Goal: Task Accomplishment & Management: Use online tool/utility

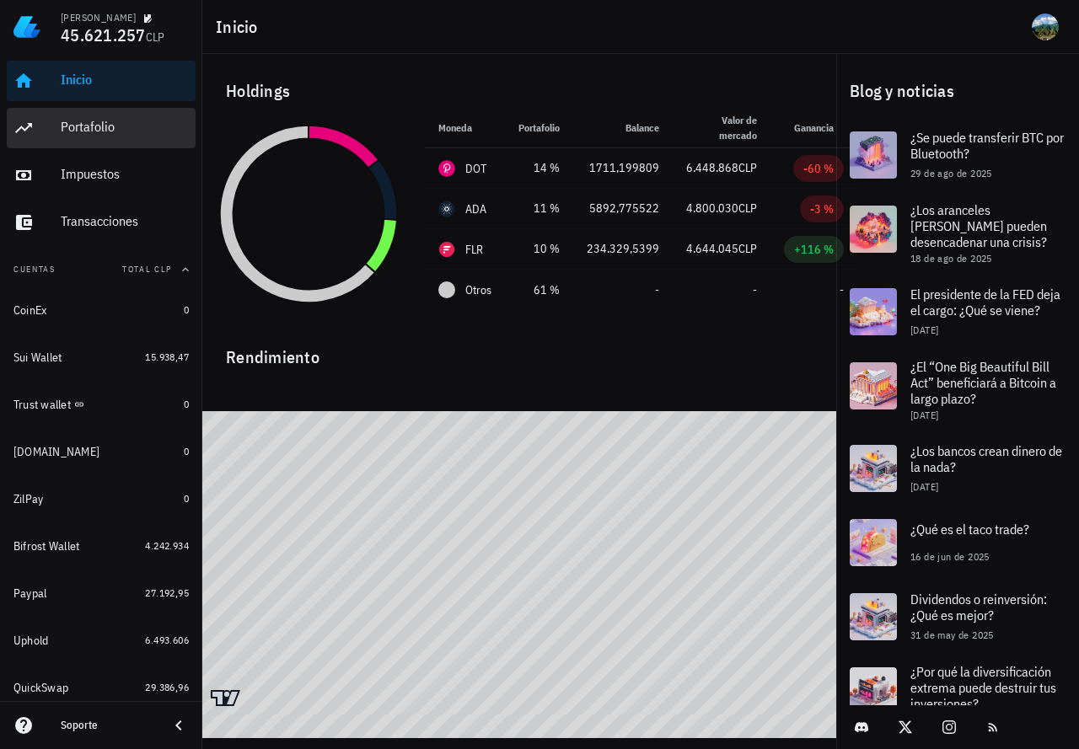
click at [83, 128] on div "Portafolio" at bounding box center [125, 127] width 128 height 16
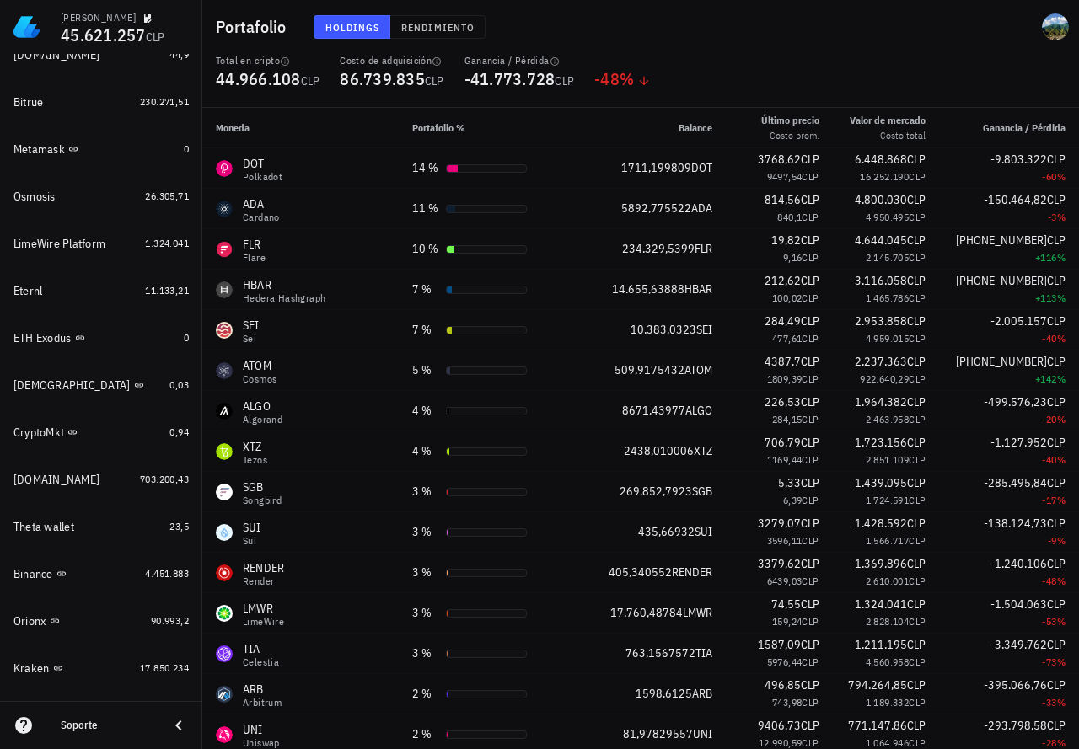
scroll to position [1224, 0]
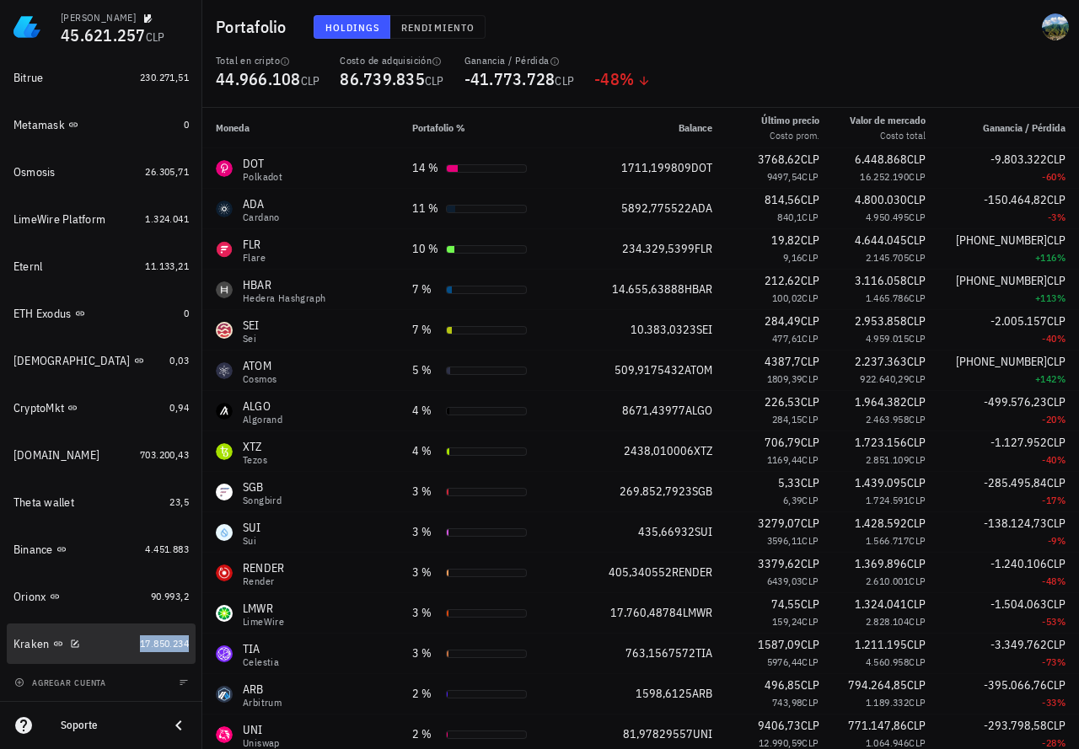
click at [161, 642] on span "17.850.234" at bounding box center [164, 643] width 49 height 13
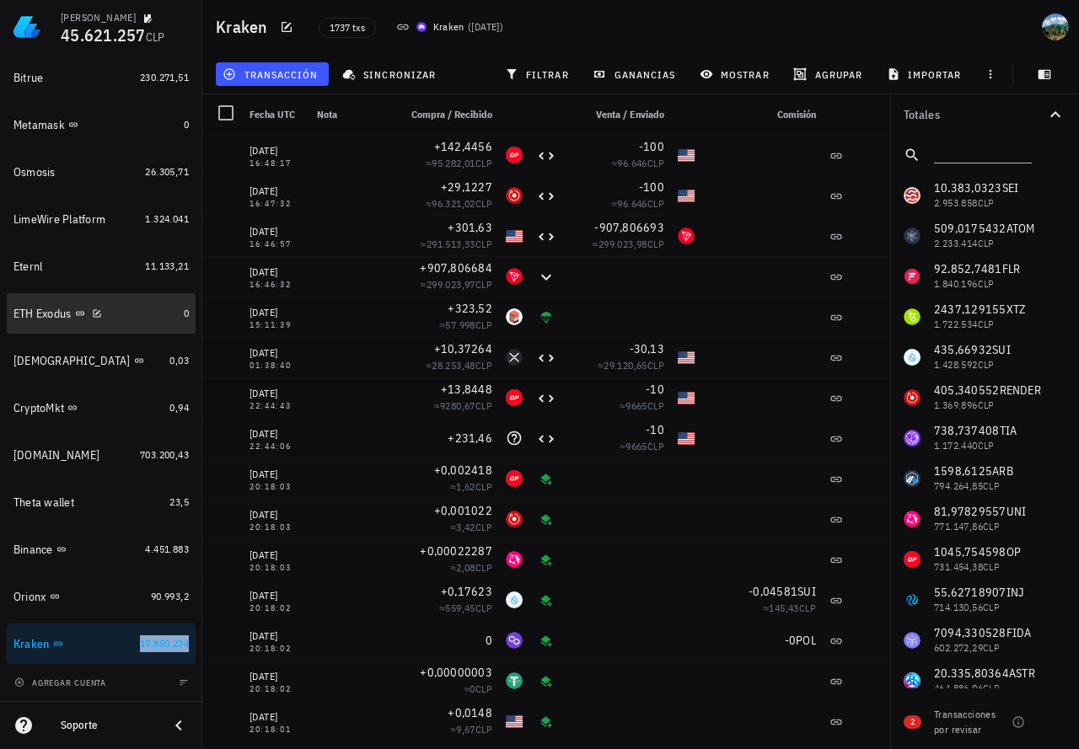
click at [150, 308] on div "ETH Exodus" at bounding box center [95, 314] width 164 height 16
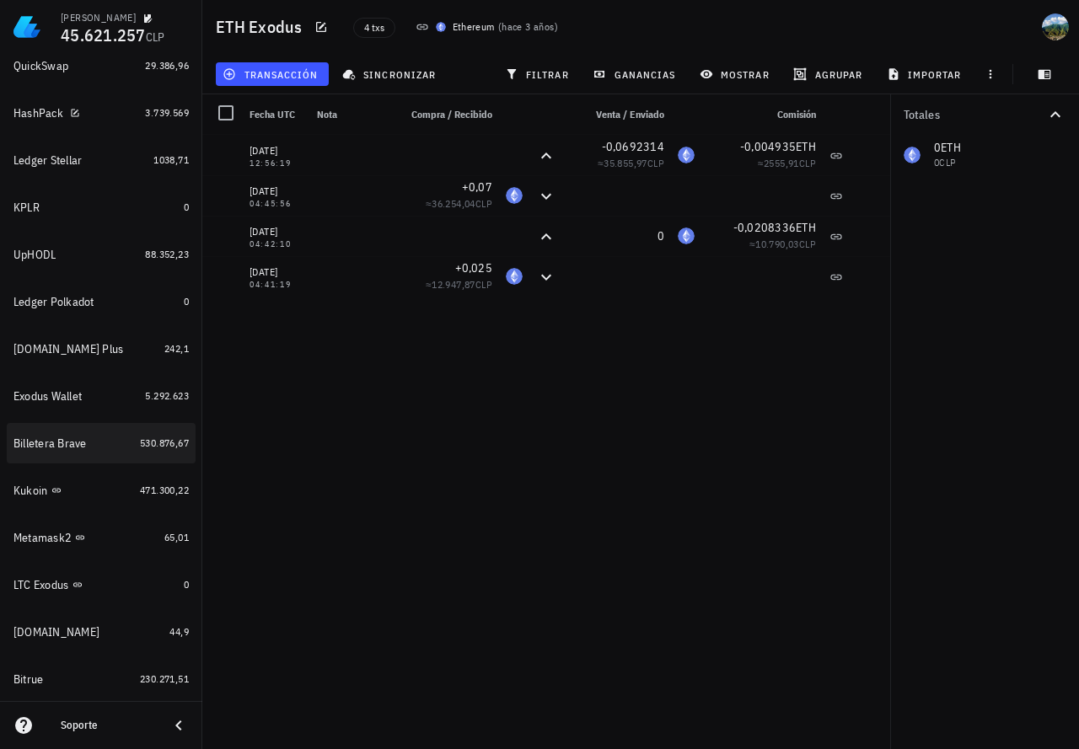
scroll to position [634, 0]
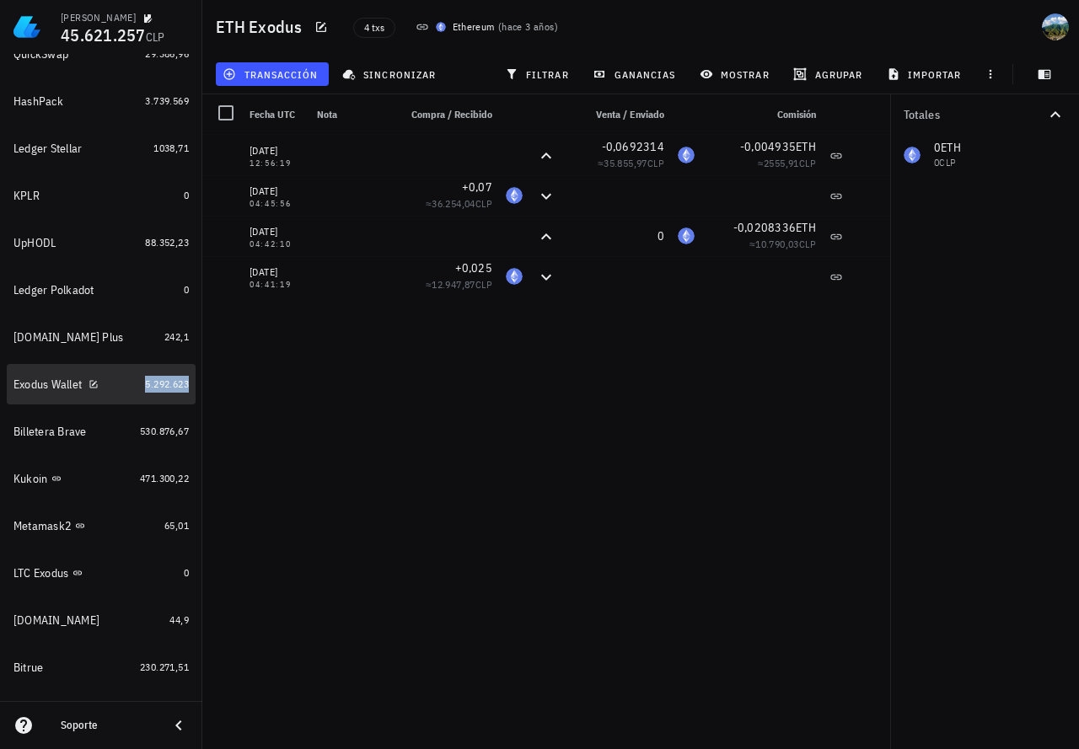
click at [145, 384] on span "5.292.623" at bounding box center [167, 384] width 44 height 13
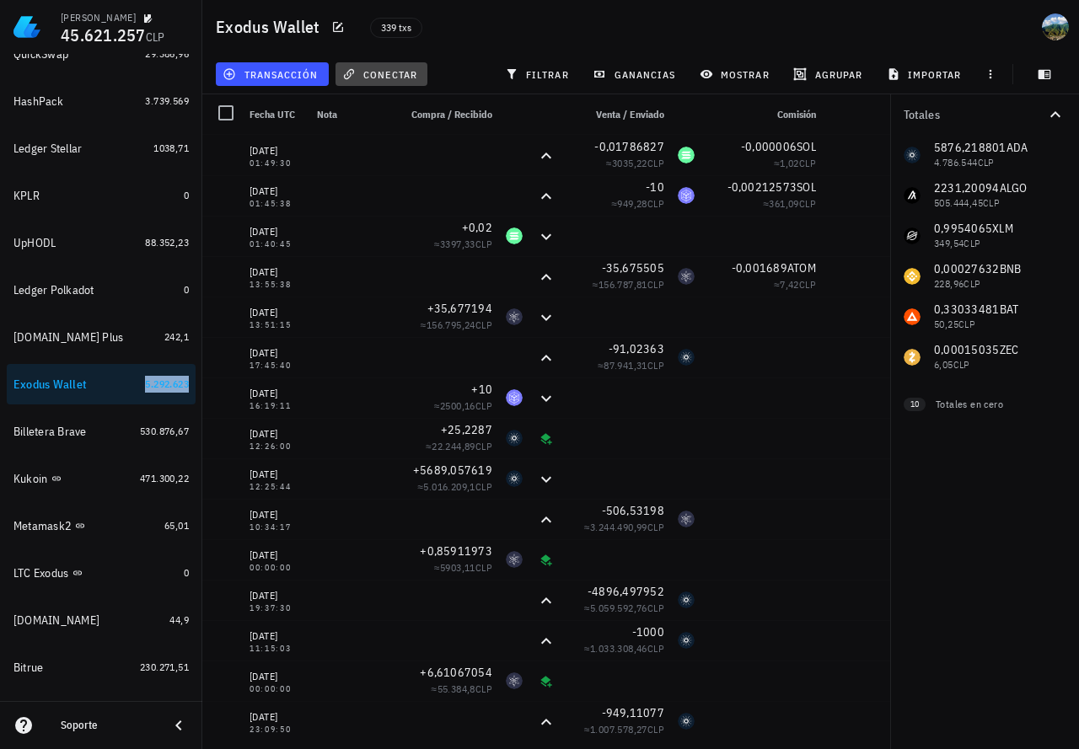
click at [407, 76] on span "conectar" at bounding box center [382, 73] width 72 height 13
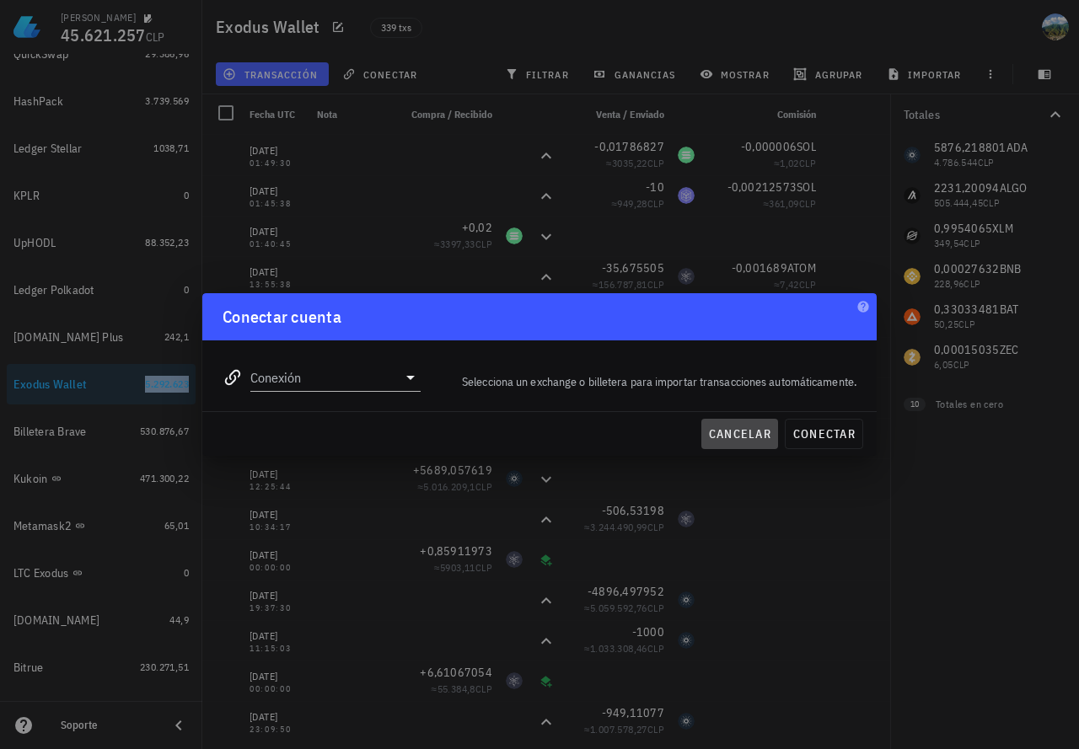
click at [734, 438] on span "cancelar" at bounding box center [739, 434] width 63 height 15
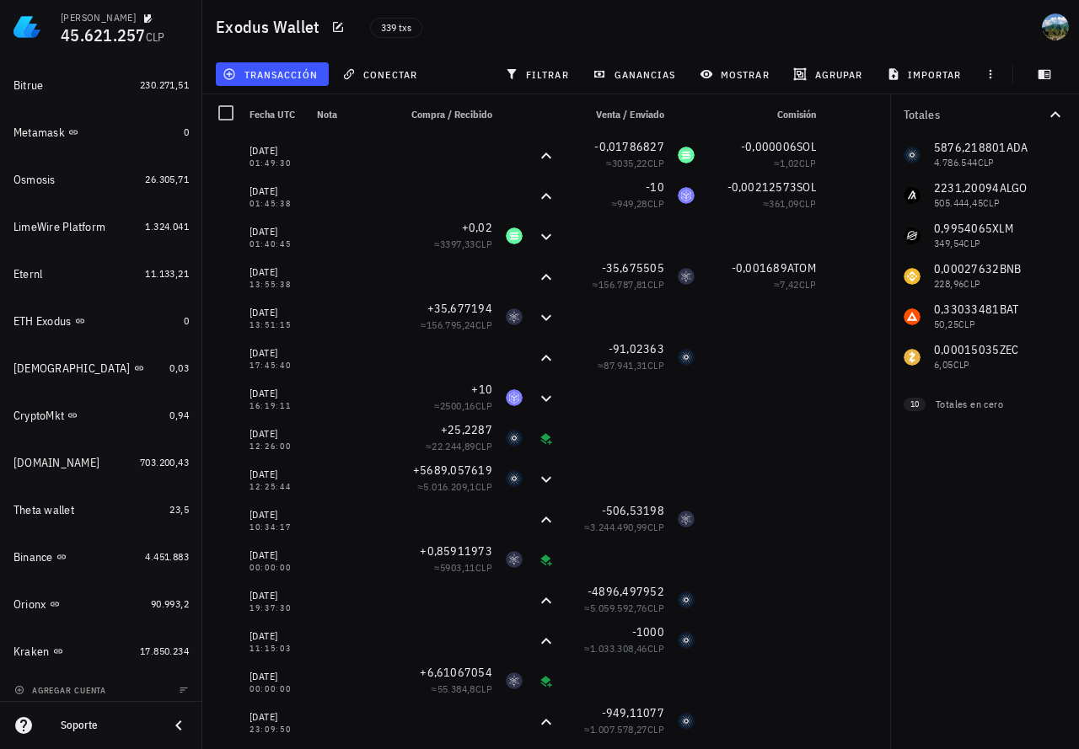
scroll to position [1224, 0]
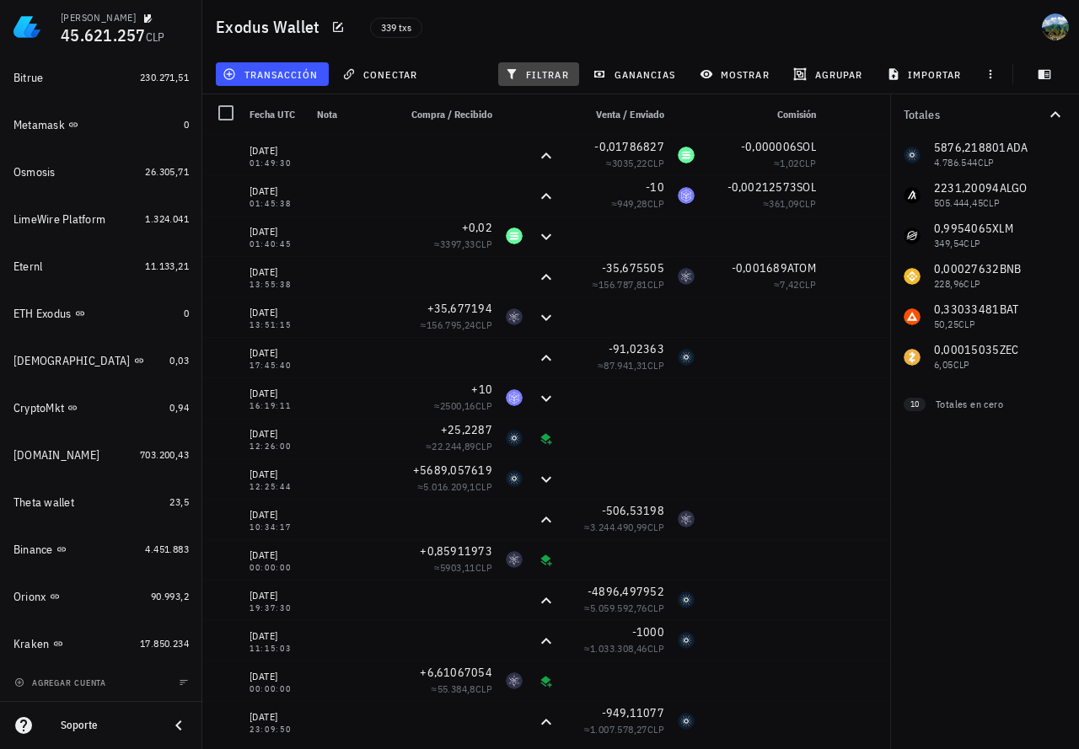
click at [542, 76] on span "filtrar" at bounding box center [538, 73] width 61 height 13
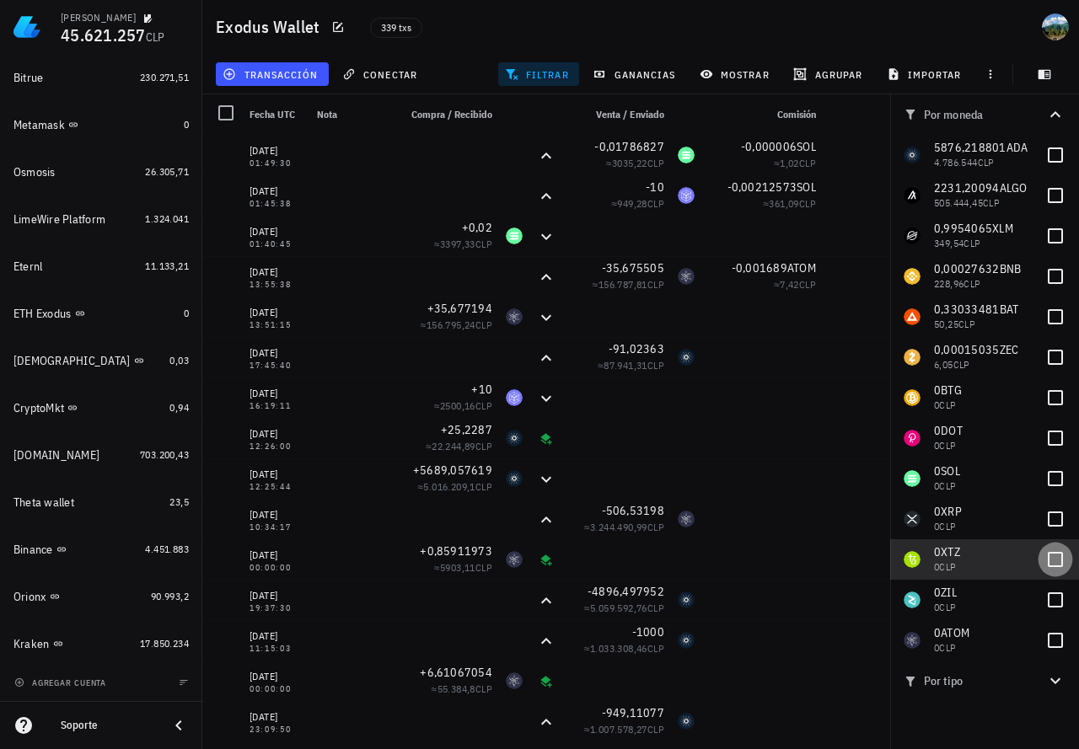
click at [1050, 556] on div at bounding box center [1055, 559] width 29 height 29
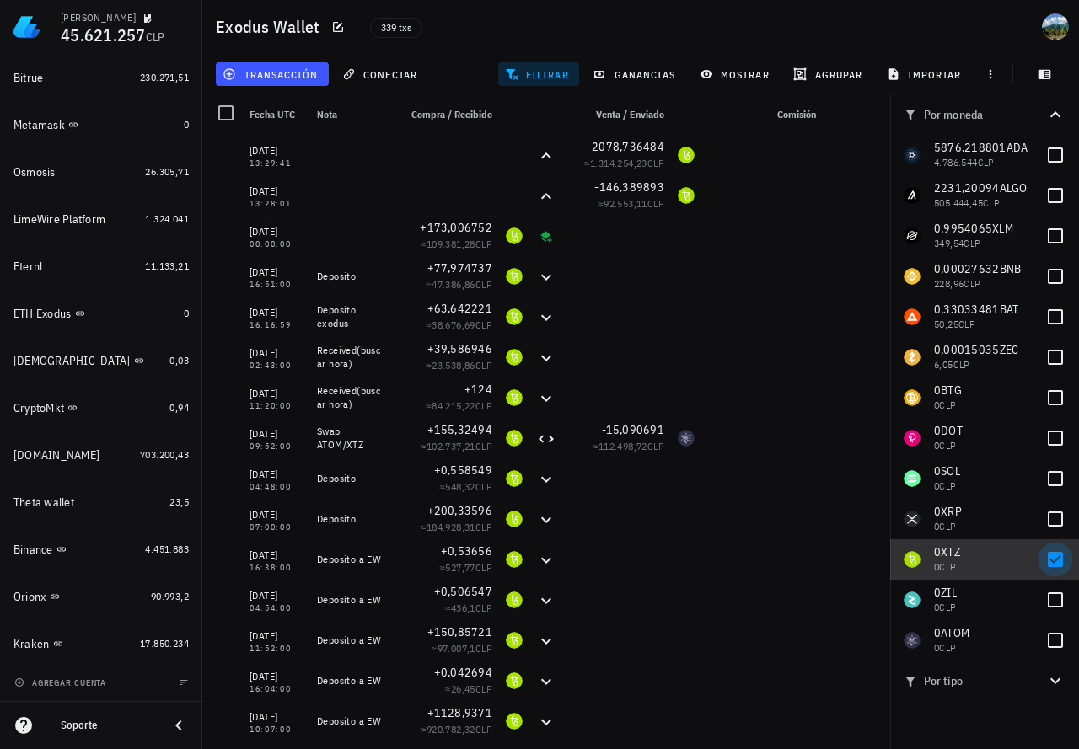
click at [1049, 562] on div at bounding box center [1055, 559] width 29 height 29
checkbox input "false"
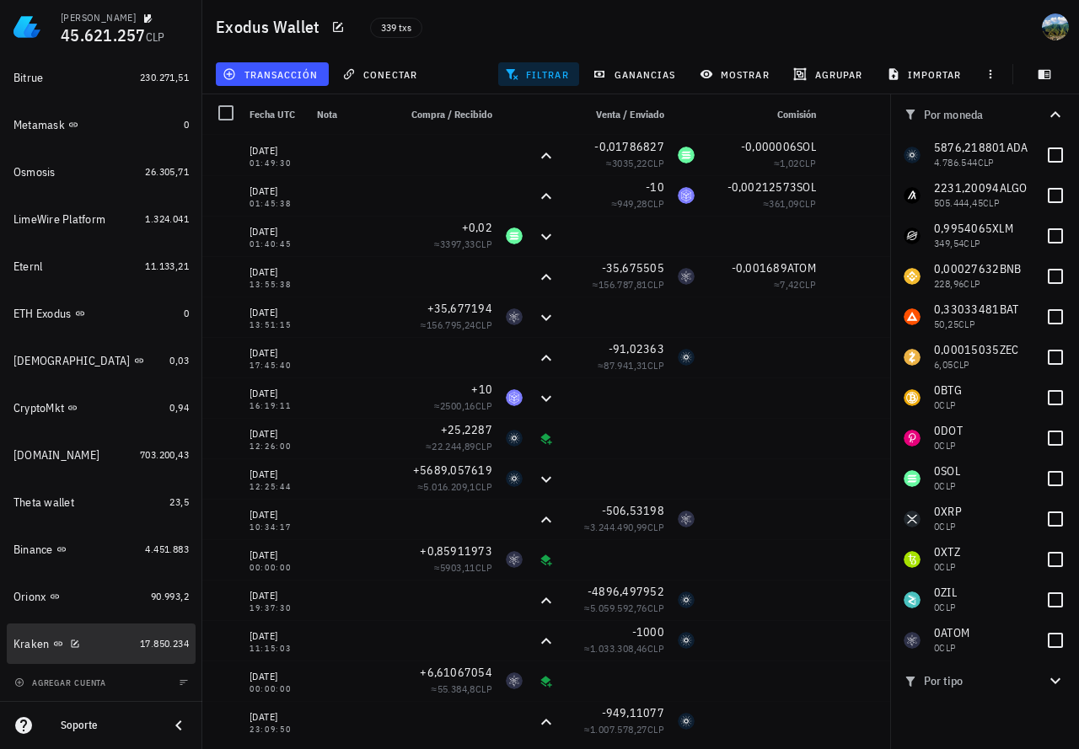
click at [148, 651] on div "17.850.234" at bounding box center [164, 644] width 49 height 17
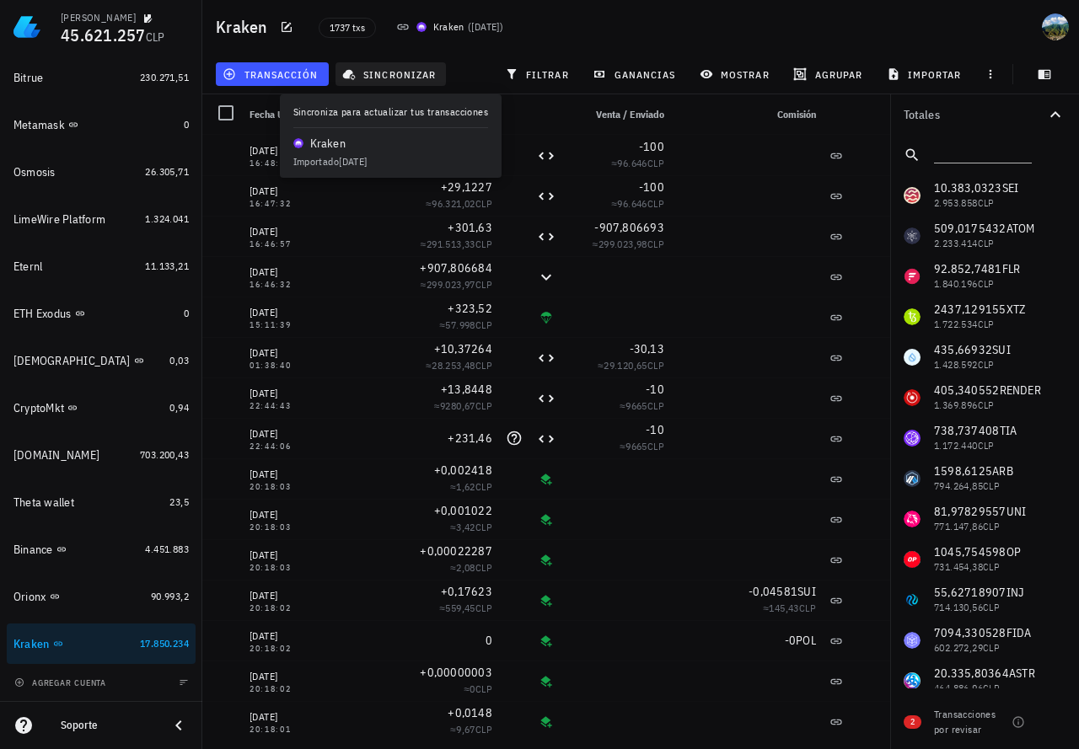
click at [412, 78] on span "sincronizar" at bounding box center [391, 73] width 90 height 13
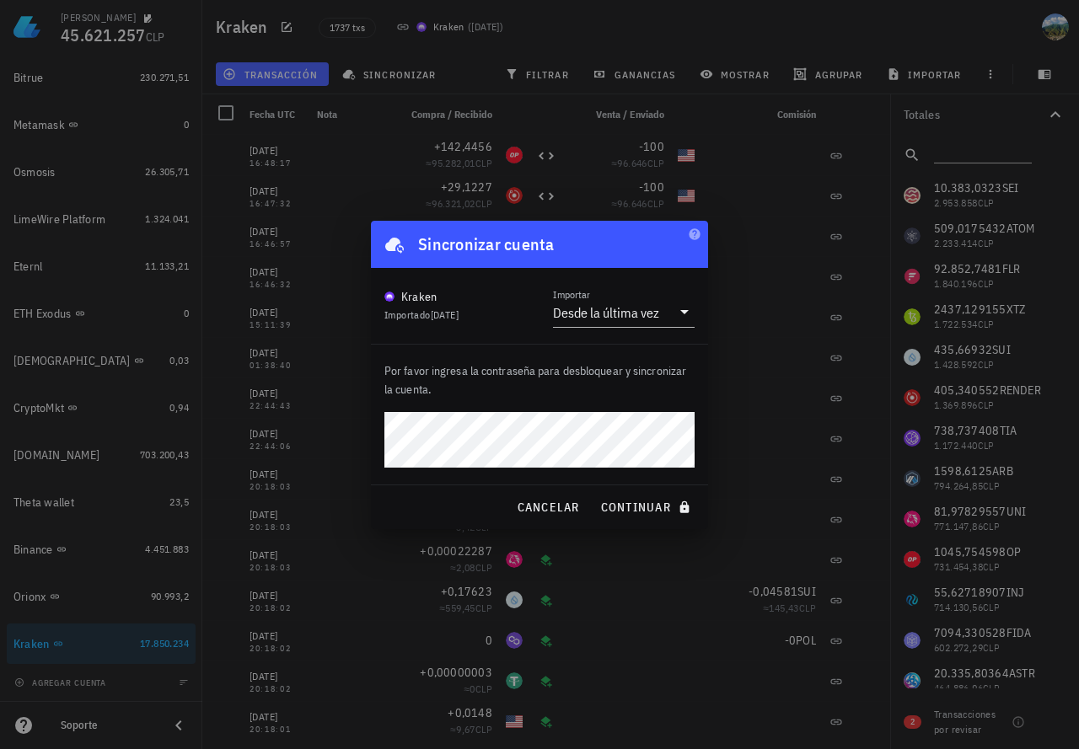
click at [593, 492] on button "continuar" at bounding box center [647, 507] width 108 height 30
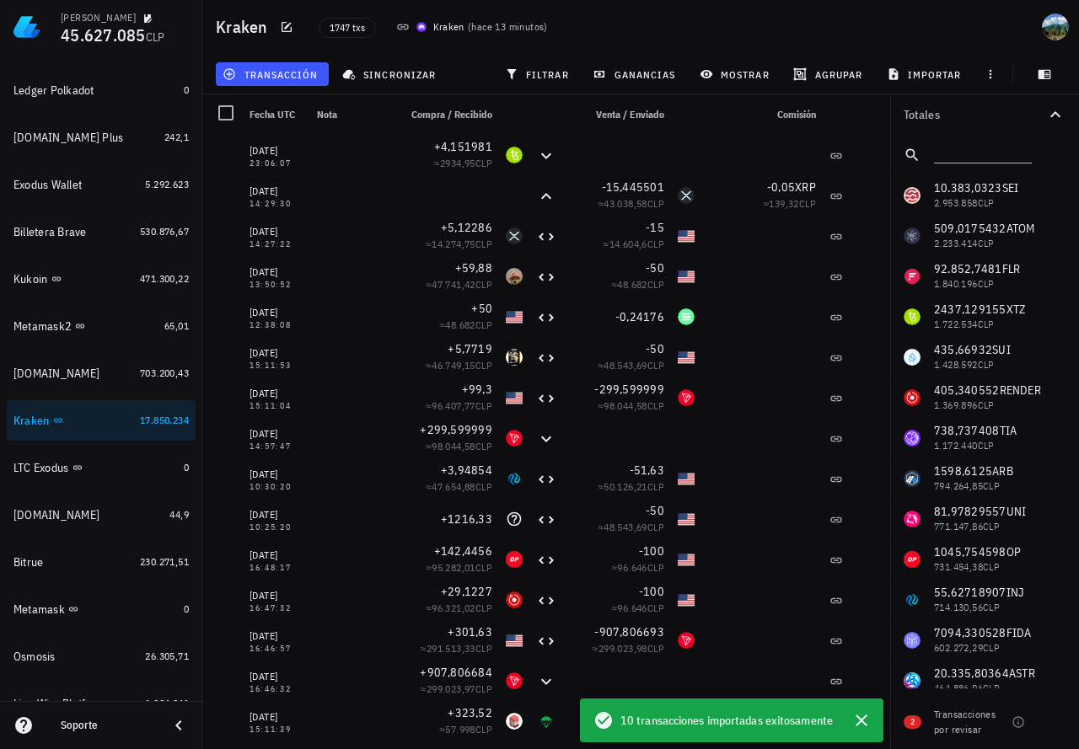
scroll to position [829, 0]
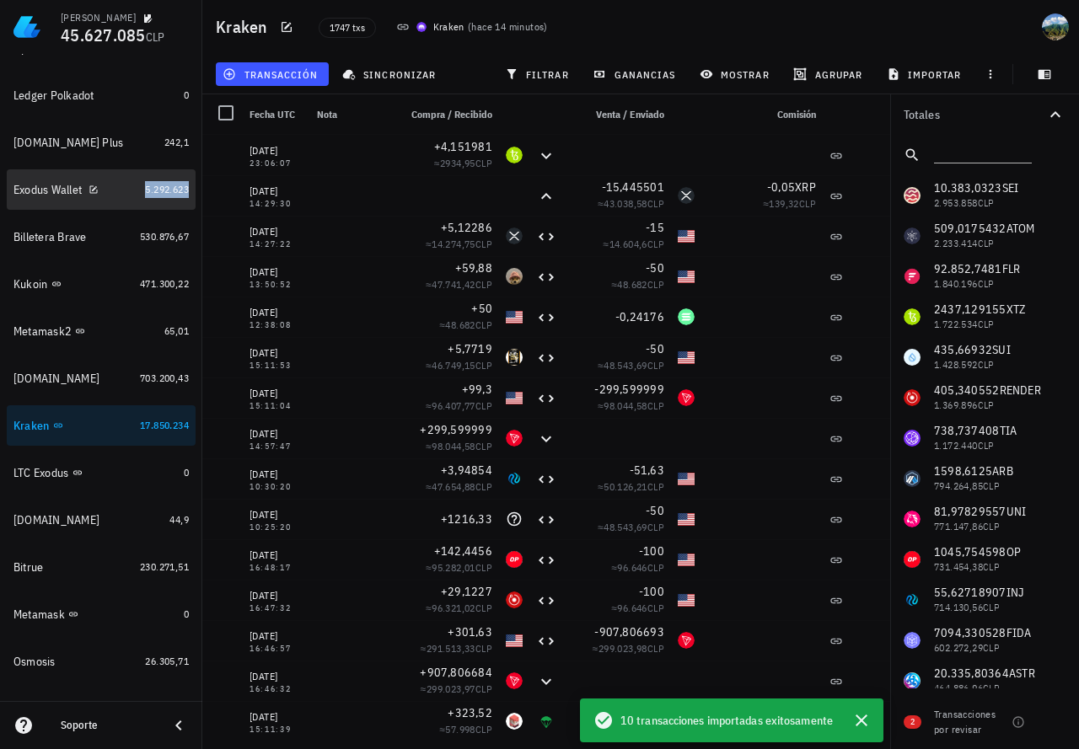
click at [157, 189] on span "5.292.623" at bounding box center [167, 189] width 44 height 13
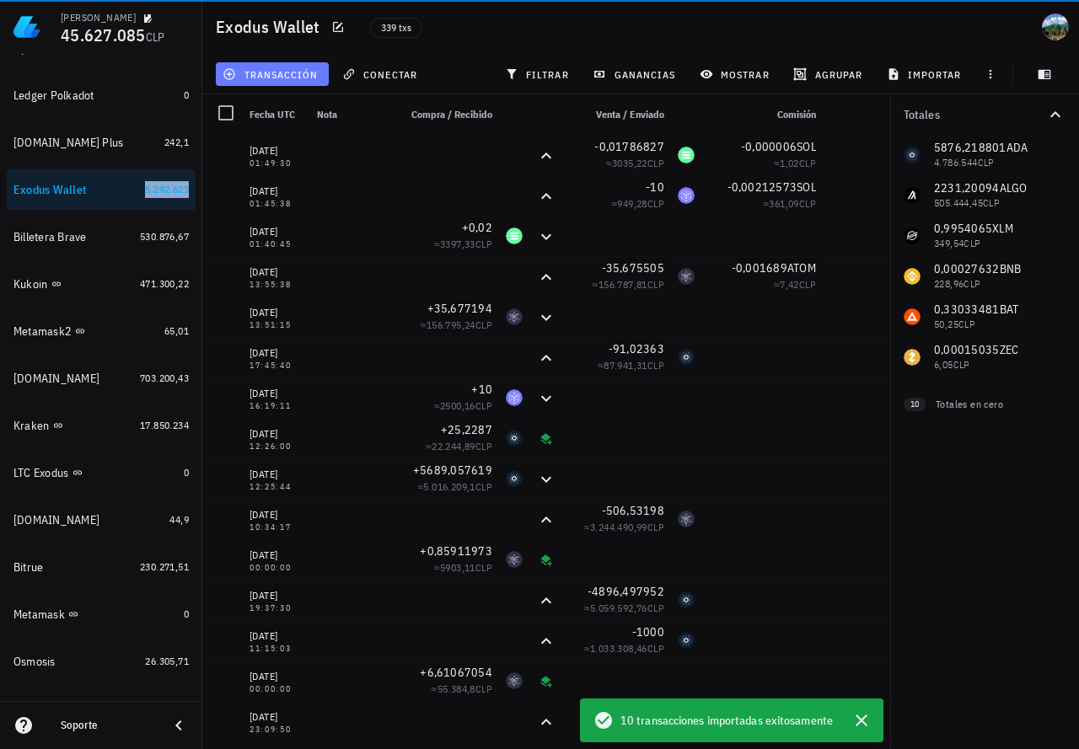
click at [255, 77] on span "transacción" at bounding box center [272, 73] width 92 height 13
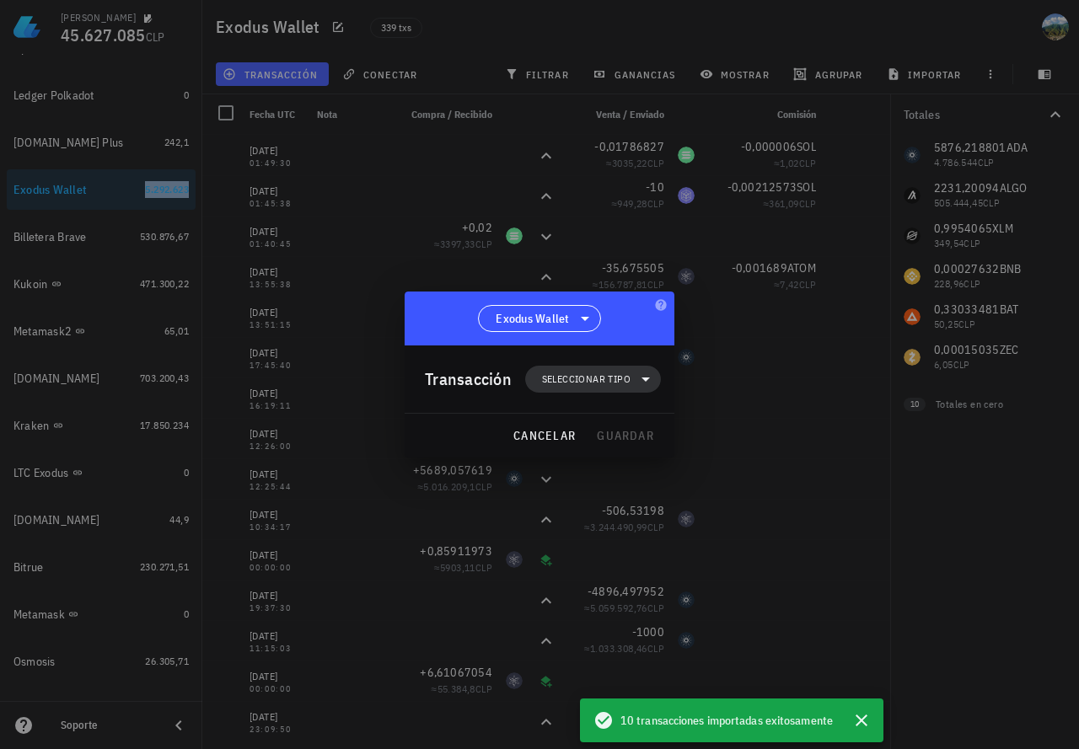
click at [600, 380] on span "Seleccionar tipo" at bounding box center [586, 379] width 89 height 17
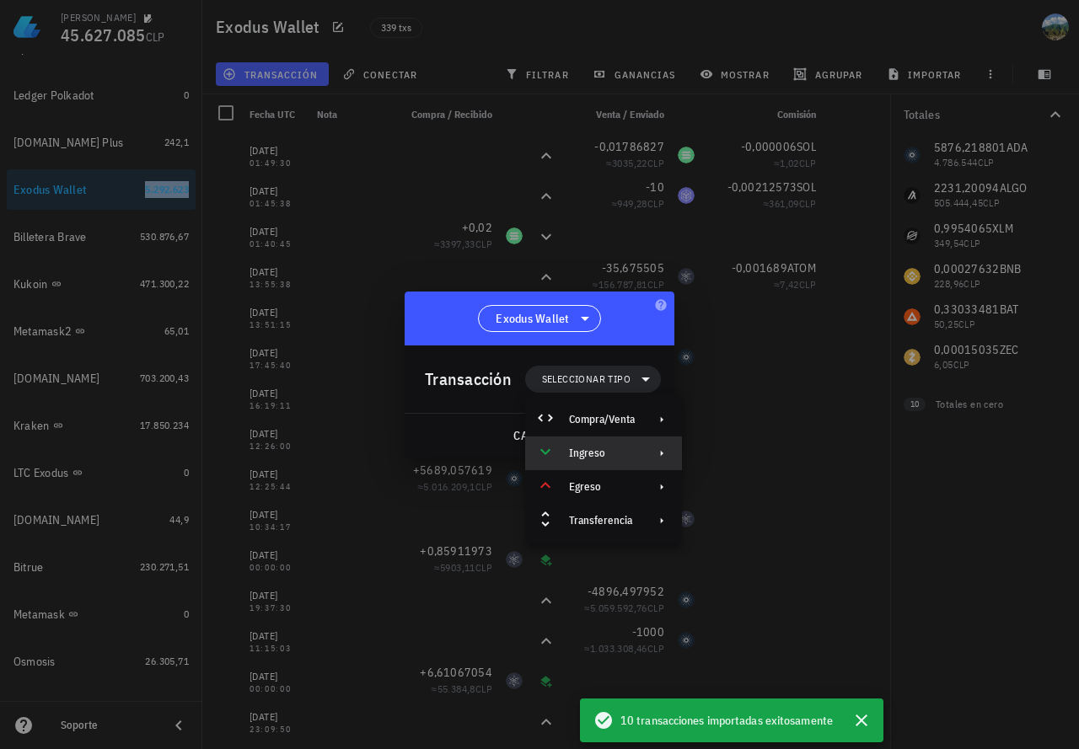
click at [599, 452] on div "Ingreso" at bounding box center [602, 453] width 66 height 13
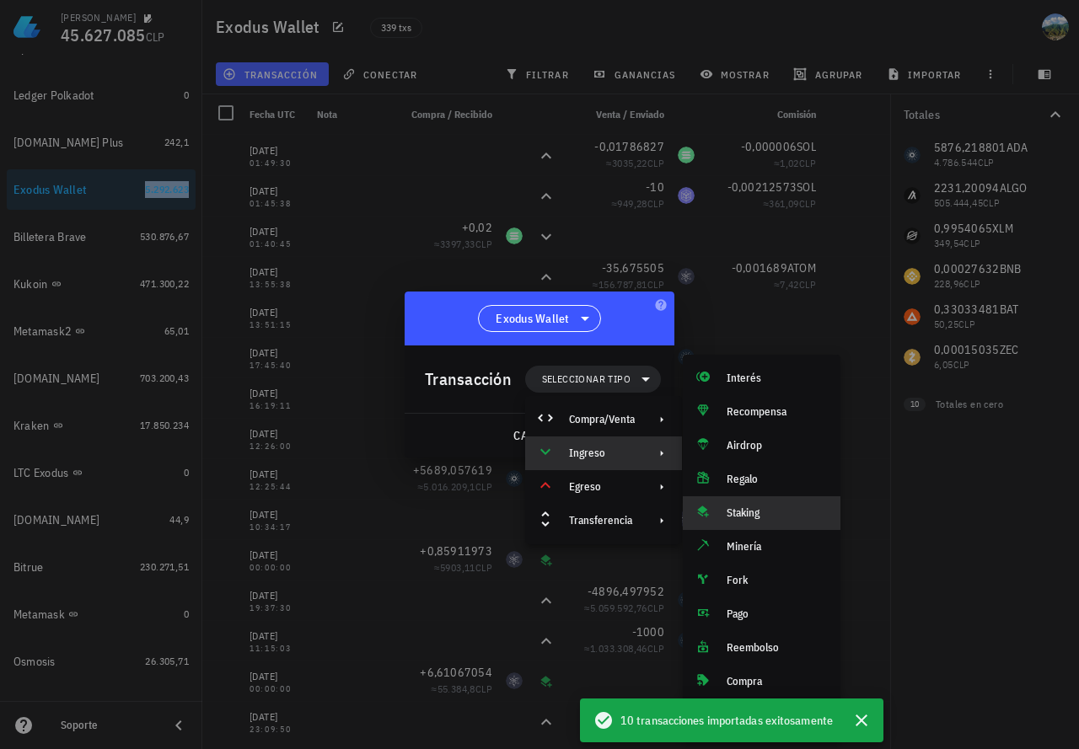
click at [756, 519] on div "Staking" at bounding box center [777, 513] width 100 height 13
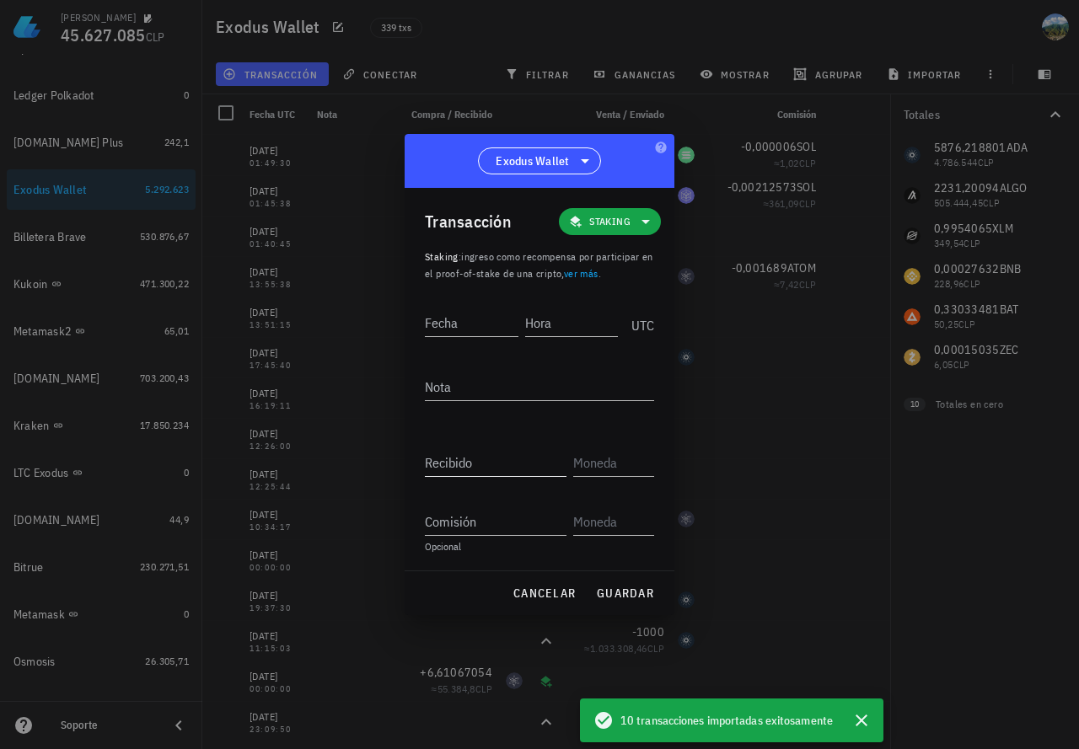
click at [435, 463] on input "Recibido" at bounding box center [496, 462] width 142 height 27
paste input "4,151981"
type input "4,151981"
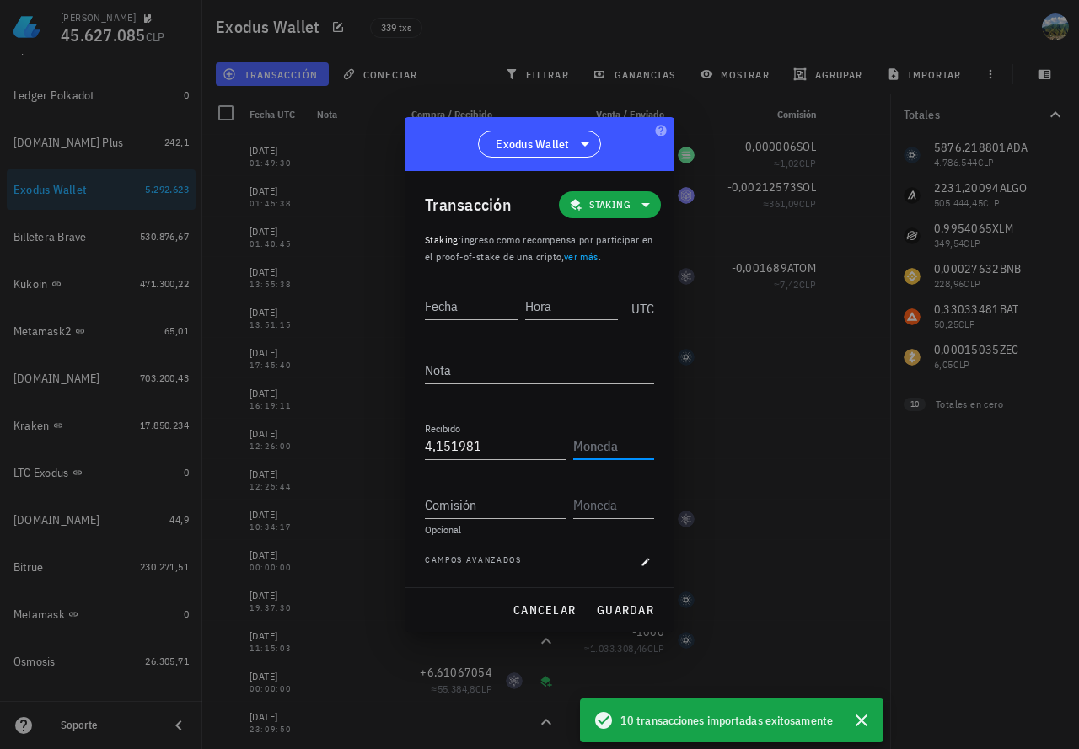
click at [603, 451] on input "text" at bounding box center [612, 445] width 78 height 27
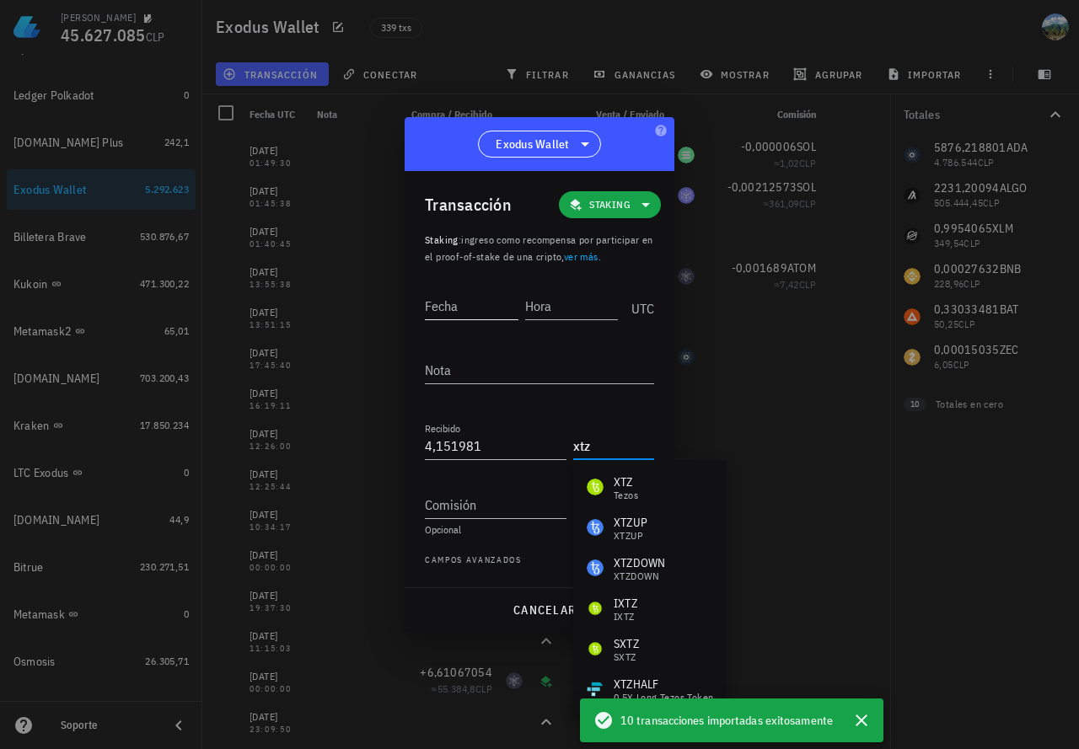
click at [438, 307] on div "Fecha" at bounding box center [472, 306] width 94 height 27
type input "XTZ"
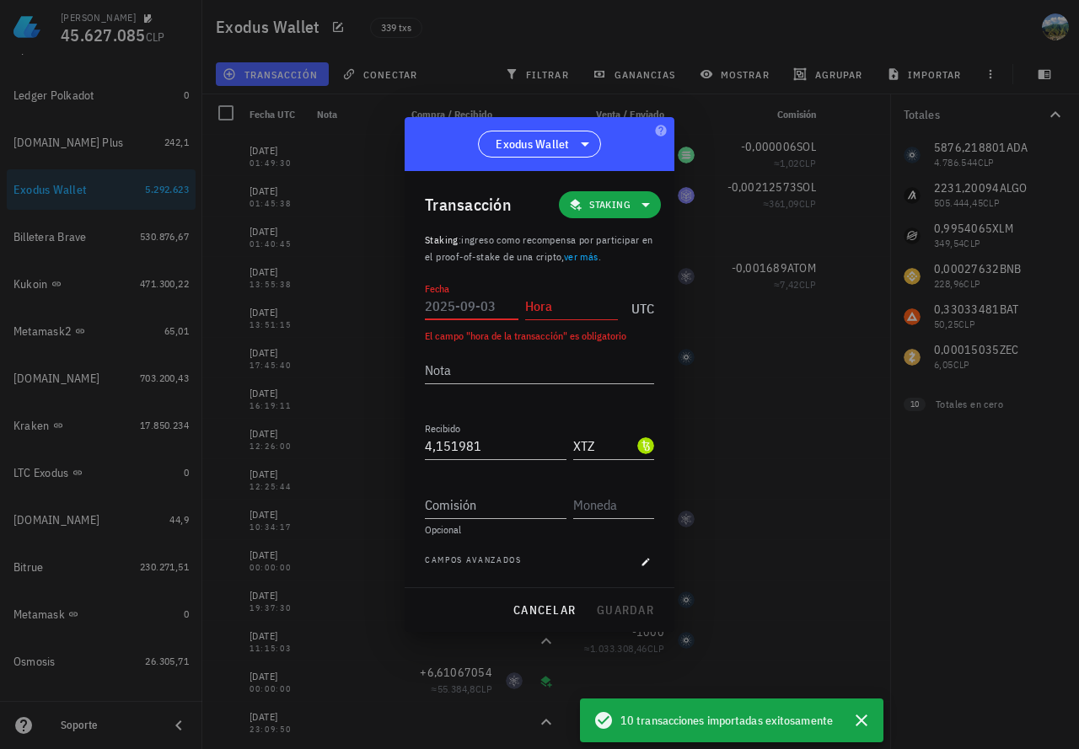
paste input "[DATE]"
type input "[DATE]"
click at [563, 303] on input "Hora" at bounding box center [572, 306] width 94 height 27
paste input "23:06:07"
drag, startPoint x: 582, startPoint y: 308, endPoint x: 507, endPoint y: 304, distance: 75.1
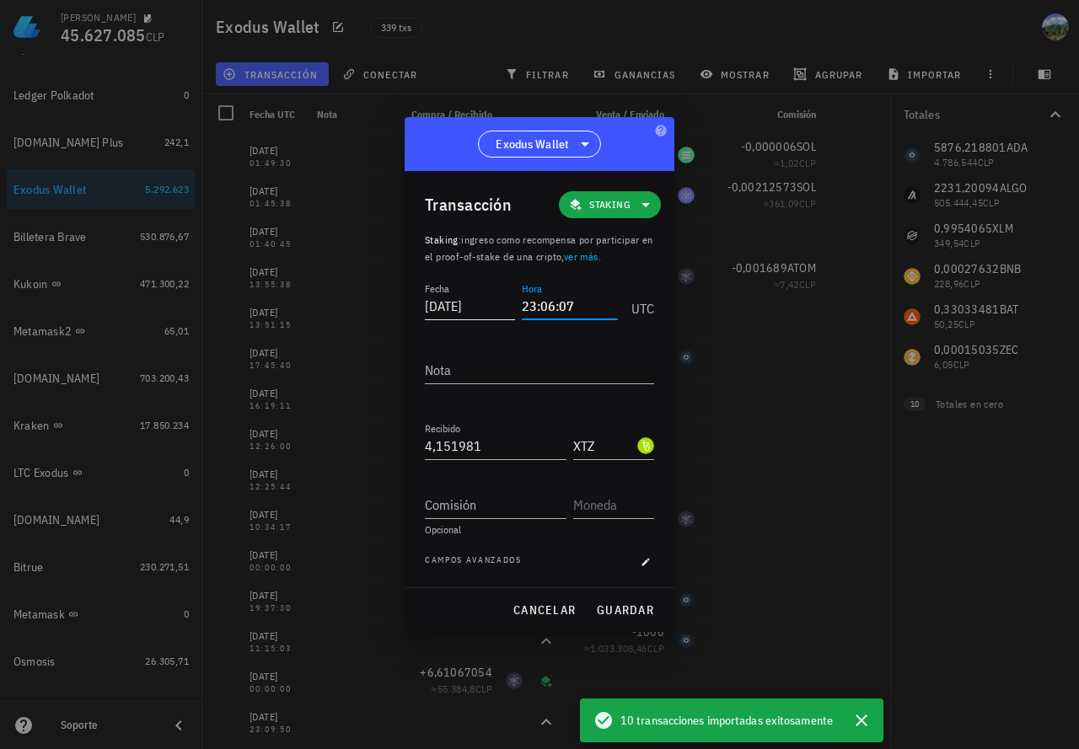
click at [507, 304] on div "Fecha [DATE] Hora 23:06:07 UTC" at bounding box center [539, 302] width 229 height 46
type input "00:00:00"
click at [497, 368] on textarea "Nota" at bounding box center [539, 370] width 229 height 27
click at [605, 612] on span "guardar" at bounding box center [625, 610] width 58 height 15
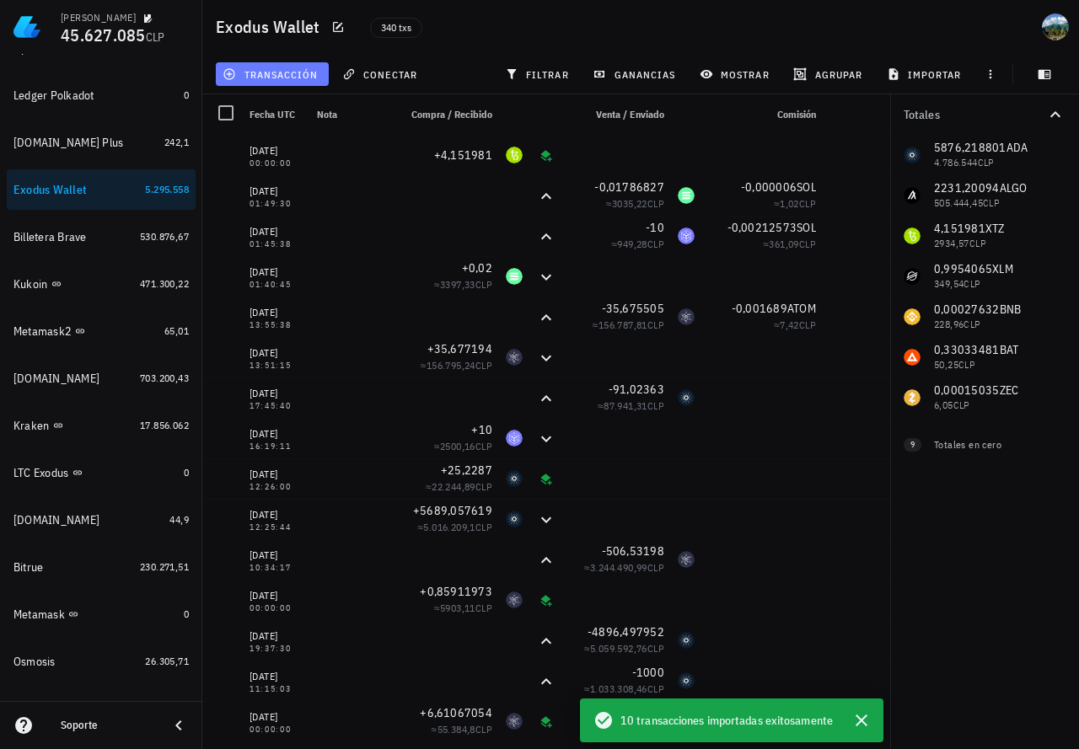
click at [283, 76] on span "transacción" at bounding box center [272, 73] width 92 height 13
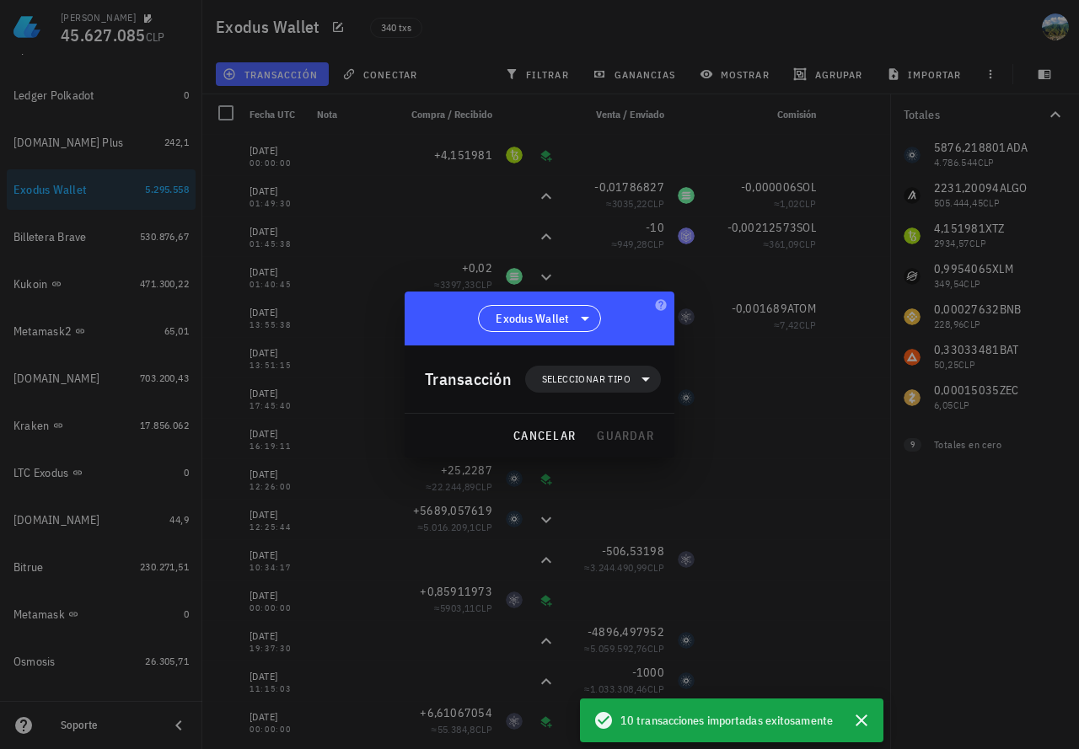
click at [565, 379] on span "Seleccionar tipo" at bounding box center [586, 379] width 89 height 17
click at [615, 515] on div "Transferencia" at bounding box center [602, 520] width 66 height 13
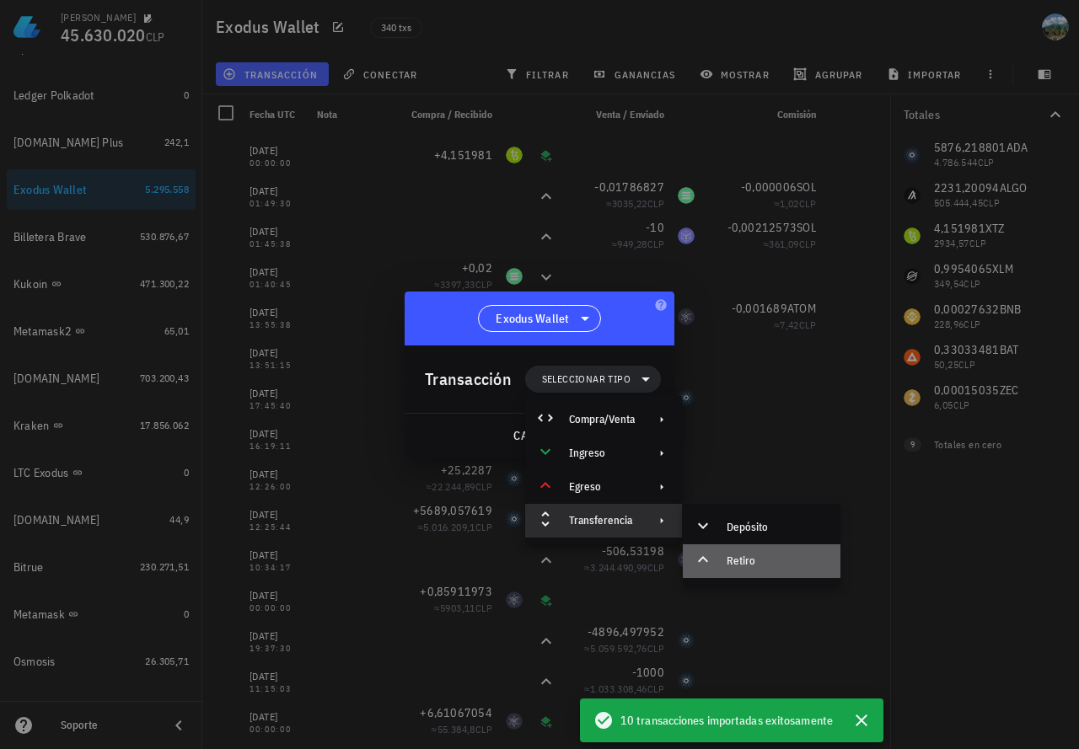
click at [775, 554] on div "Retiro" at bounding box center [762, 562] width 158 height 34
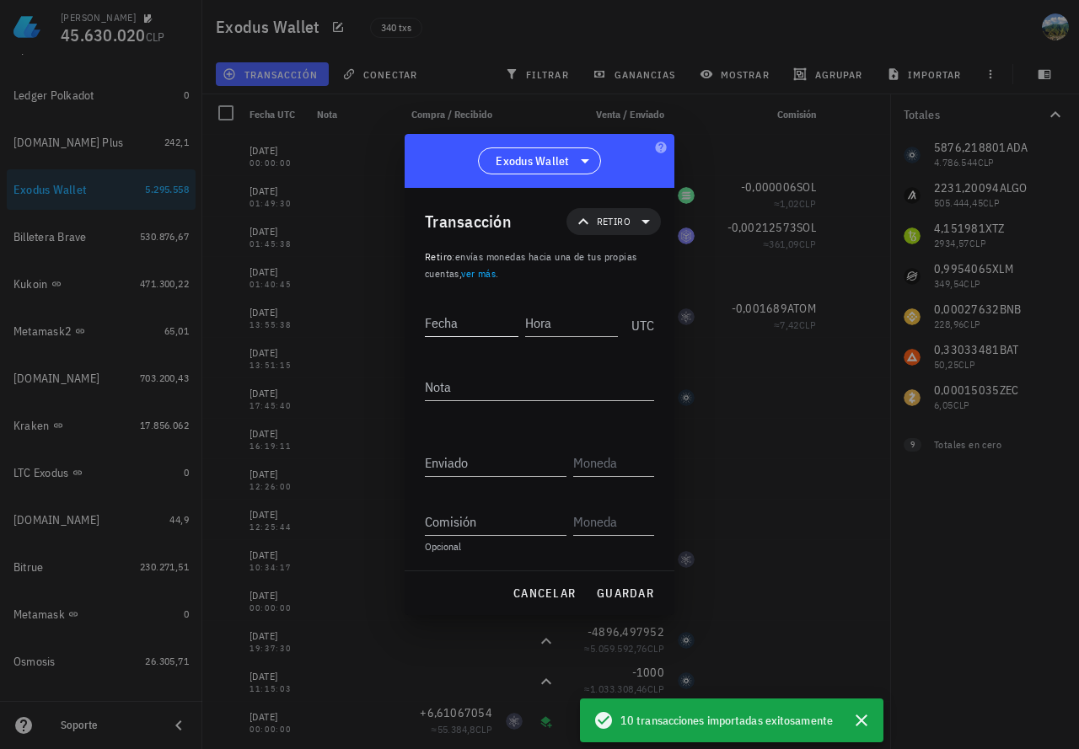
click at [469, 329] on input "Fecha" at bounding box center [472, 322] width 94 height 27
paste input "[DATE]"
type input "[DATE]"
click at [581, 318] on input "Hora" at bounding box center [572, 322] width 94 height 27
paste input "23:06:07"
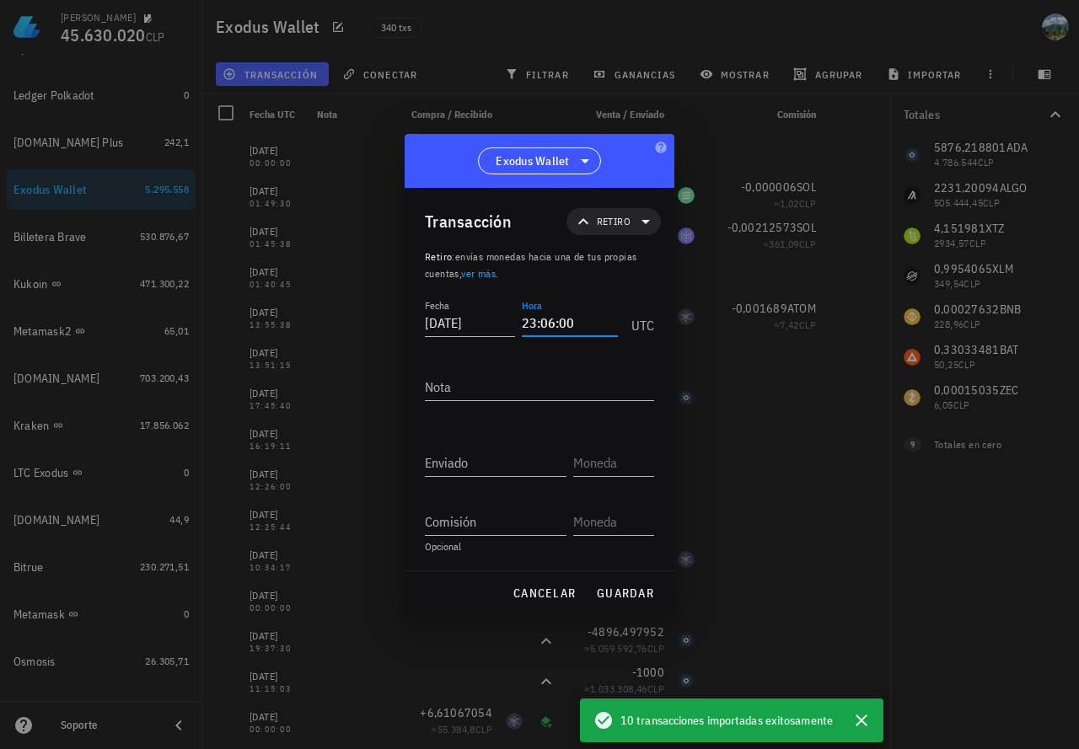
type input "23:06:00"
click at [457, 465] on div "Enviado" at bounding box center [496, 462] width 142 height 27
paste input "4,151981"
type input "4,151981"
click at [606, 460] on input "text" at bounding box center [612, 462] width 78 height 27
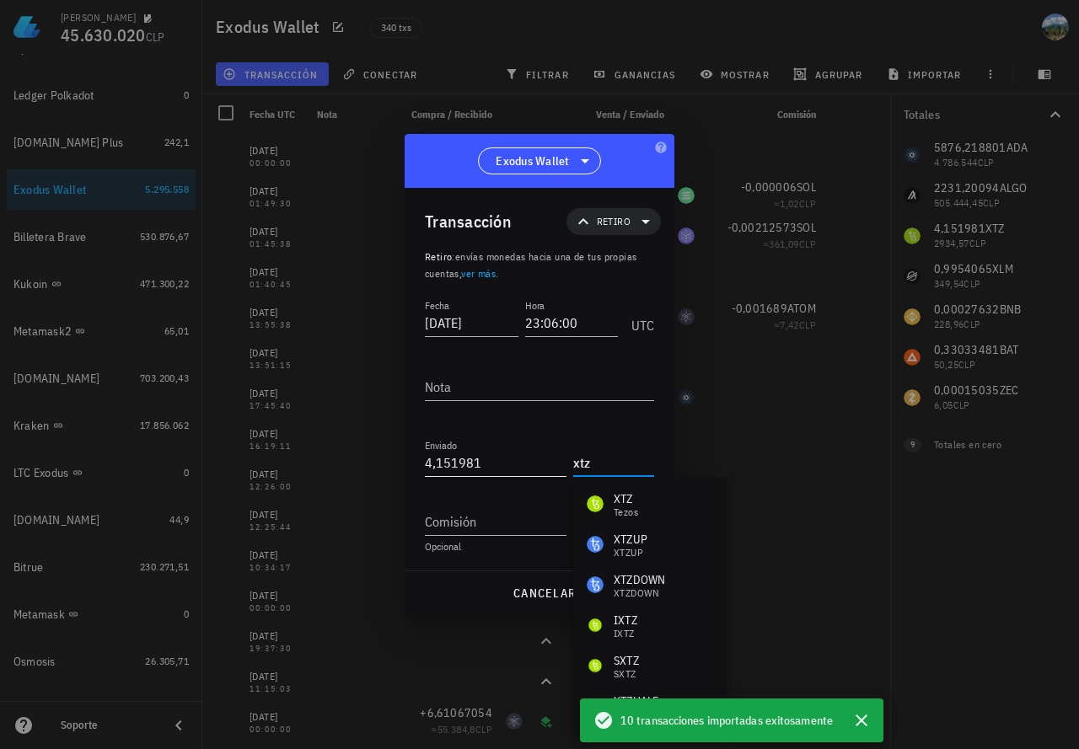
click at [516, 467] on input "4,151981" at bounding box center [496, 462] width 142 height 27
type input "XTZ"
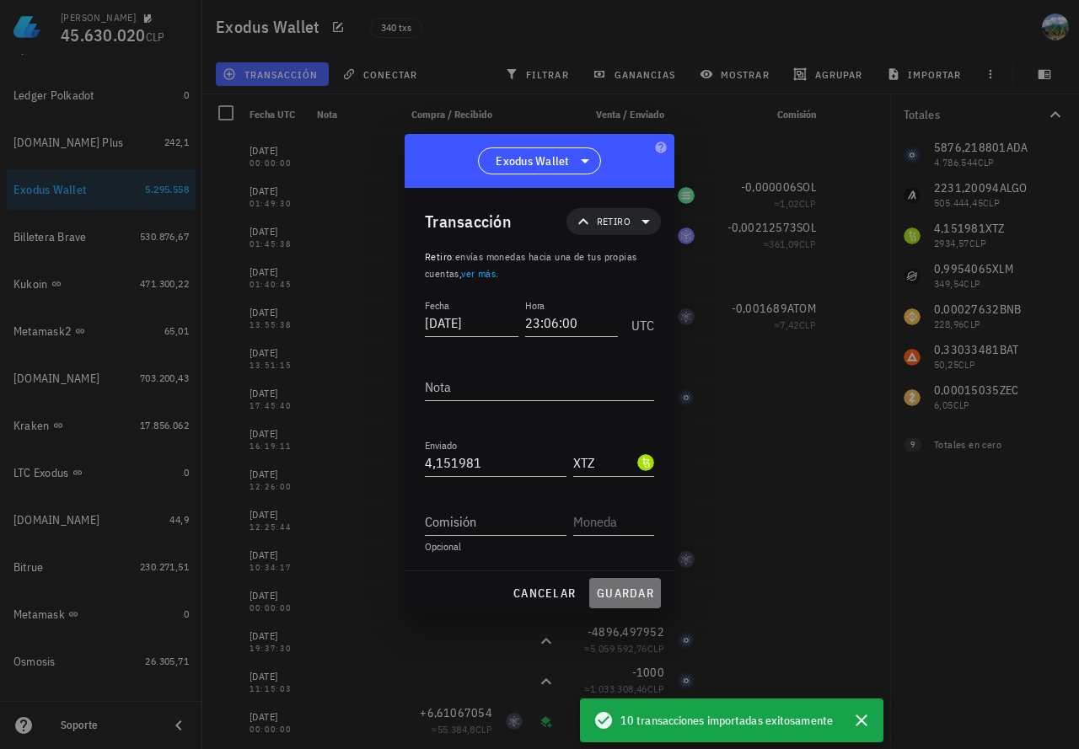
click at [626, 600] on span "guardar" at bounding box center [625, 593] width 58 height 15
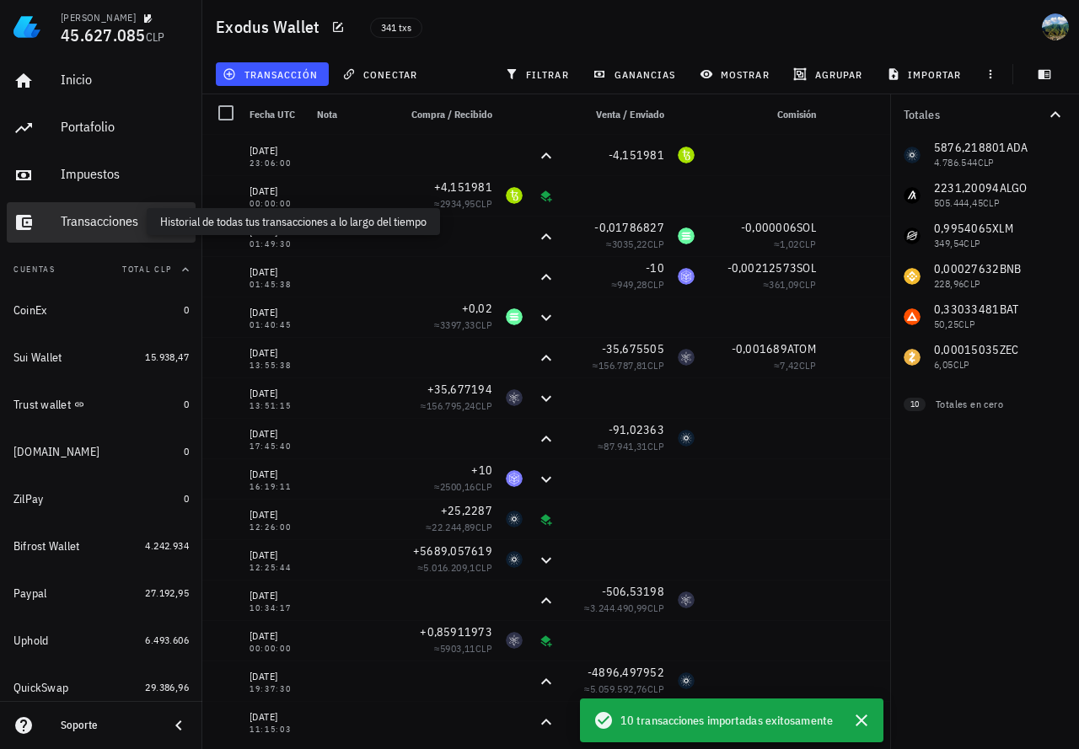
click at [113, 216] on div "Transacciones" at bounding box center [125, 221] width 128 height 16
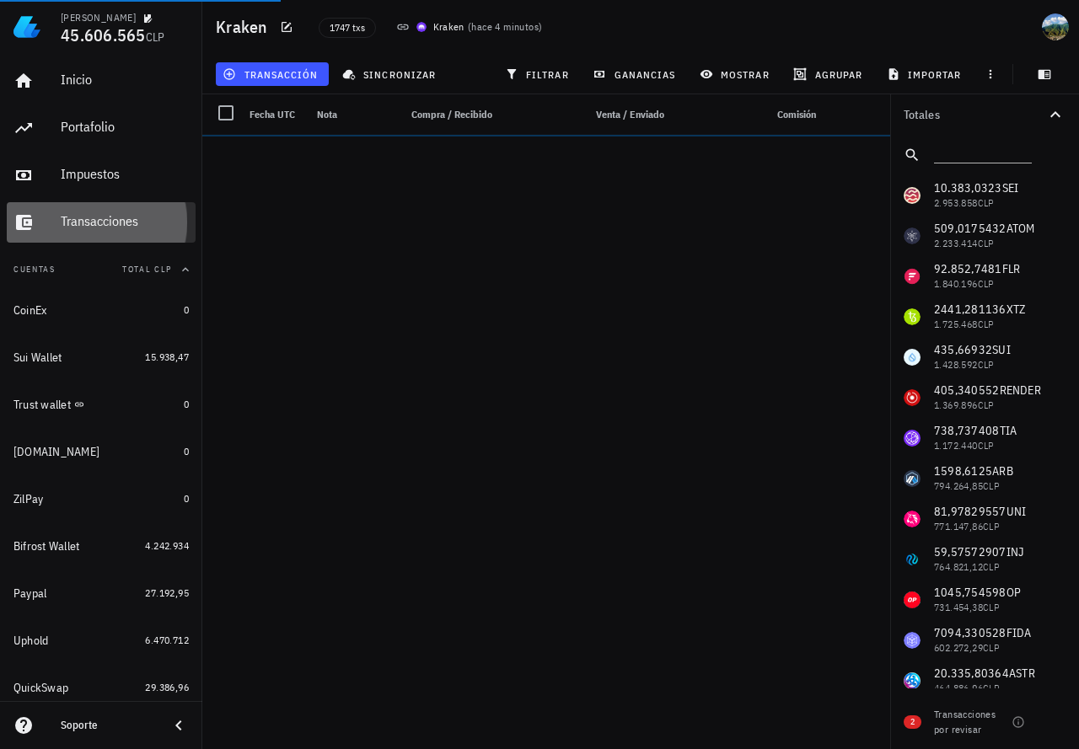
click at [104, 228] on div "Transacciones" at bounding box center [125, 221] width 128 height 16
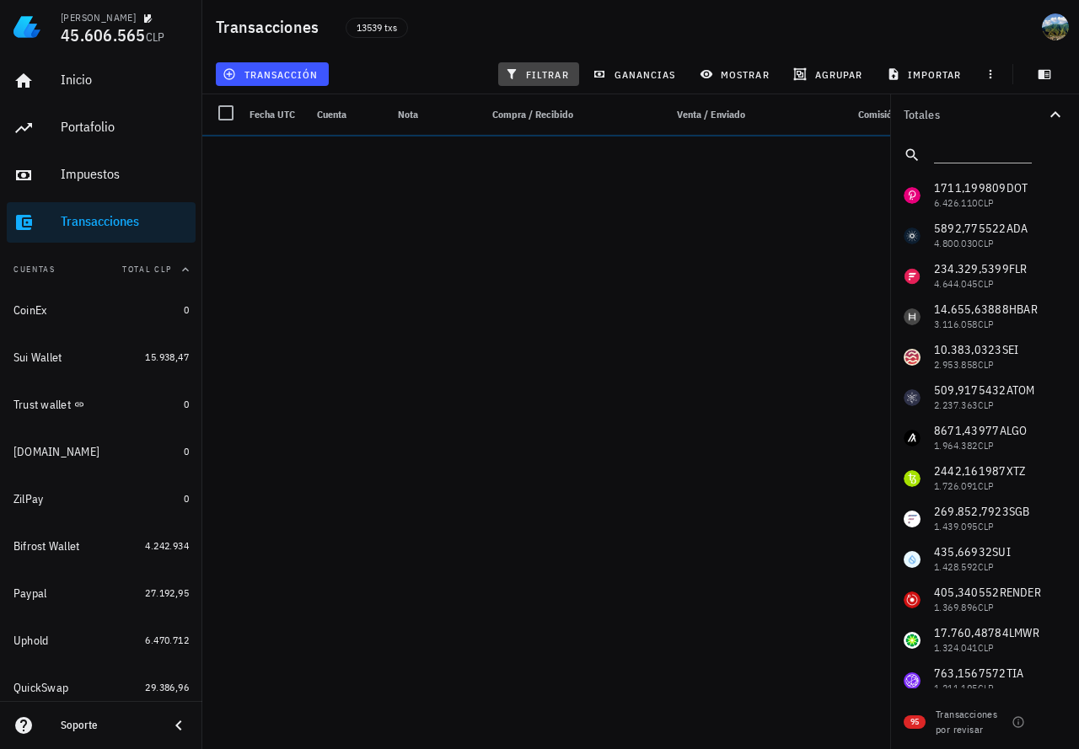
click at [527, 78] on span "filtrar" at bounding box center [538, 73] width 61 height 13
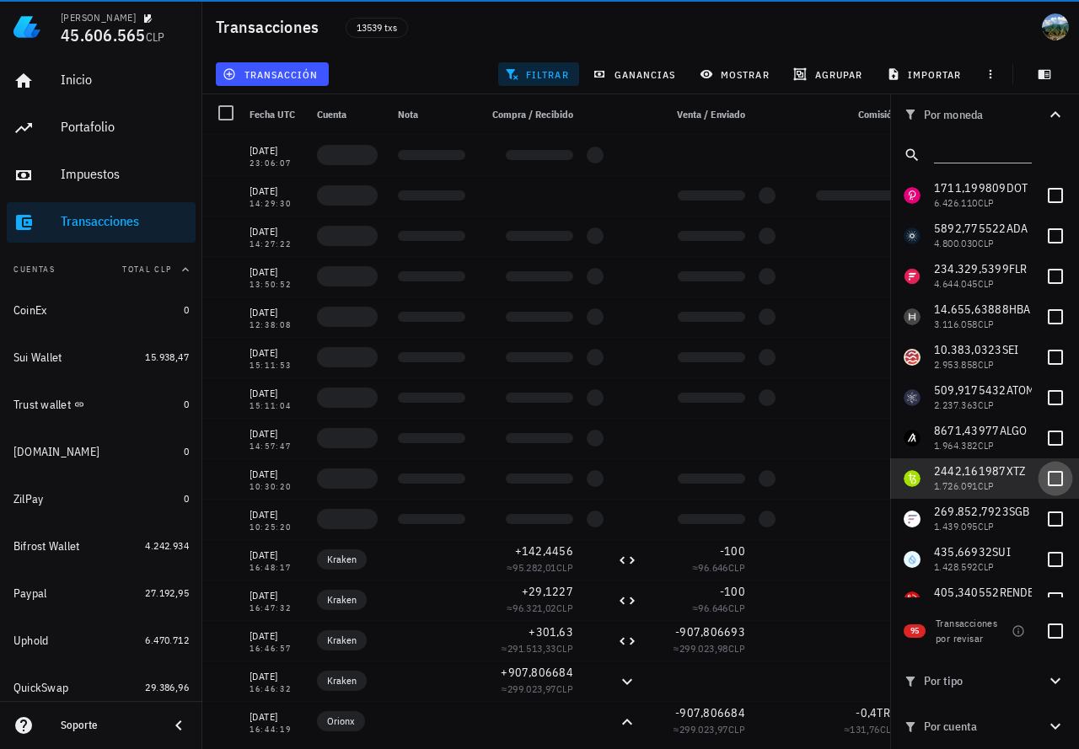
click at [1041, 478] on div at bounding box center [1055, 478] width 29 height 29
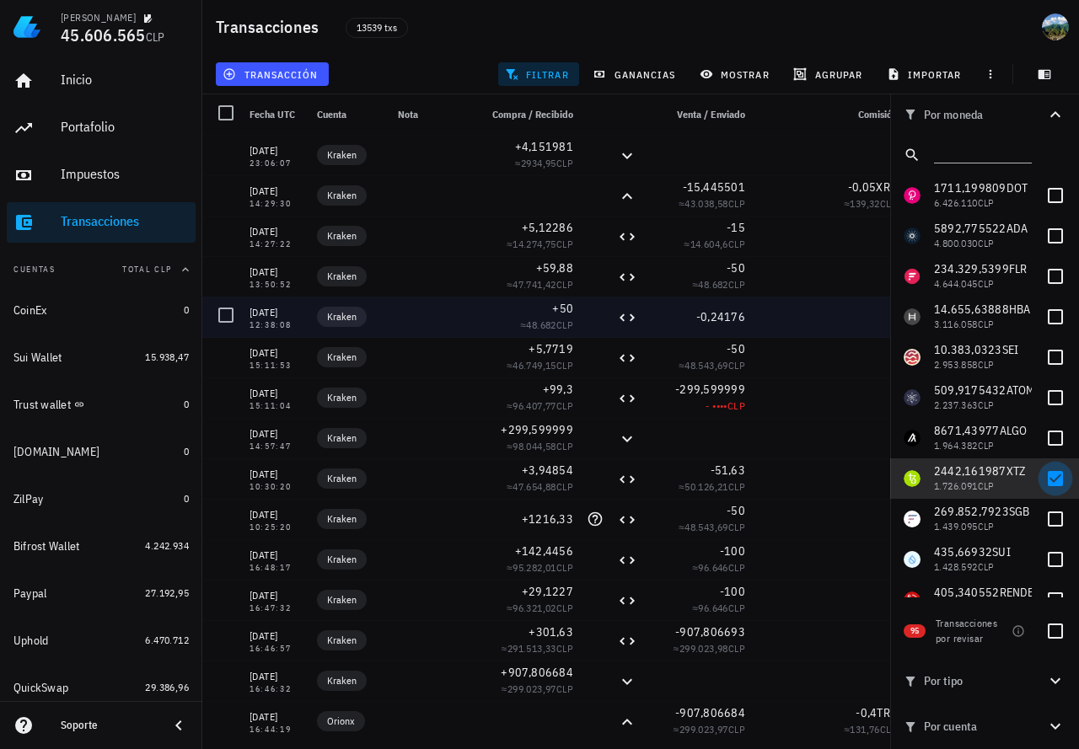
checkbox input "true"
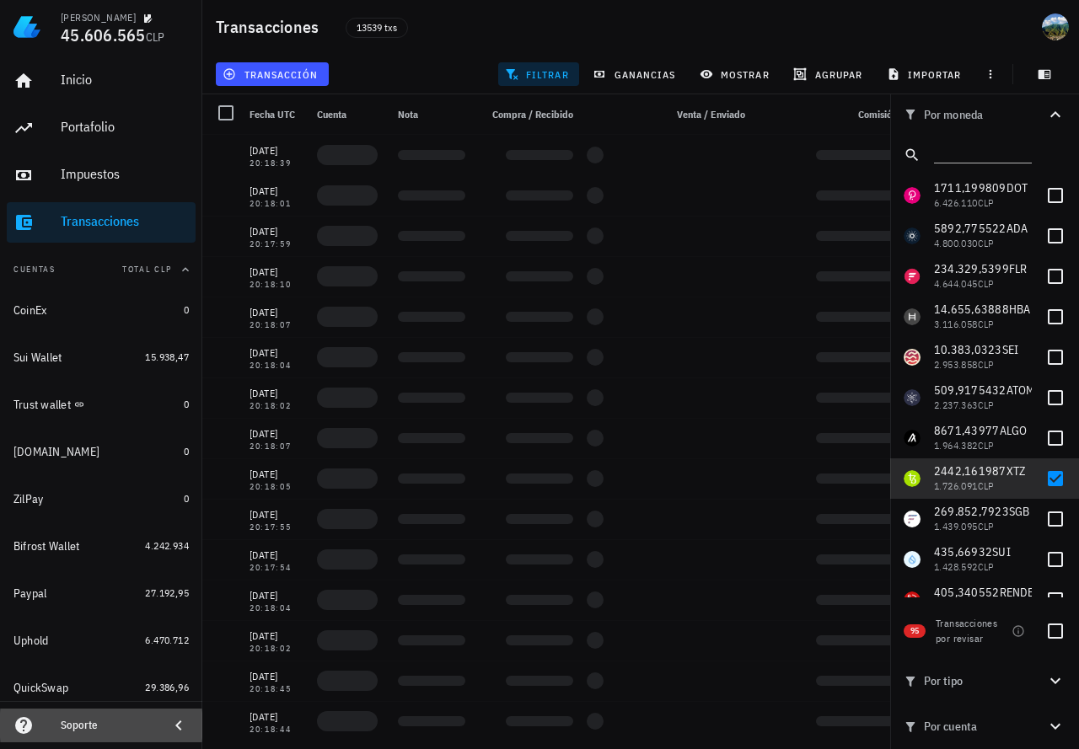
drag, startPoint x: 178, startPoint y: 727, endPoint x: 219, endPoint y: 542, distance: 189.2
click at [177, 727] on icon at bounding box center [178, 726] width 6 height 10
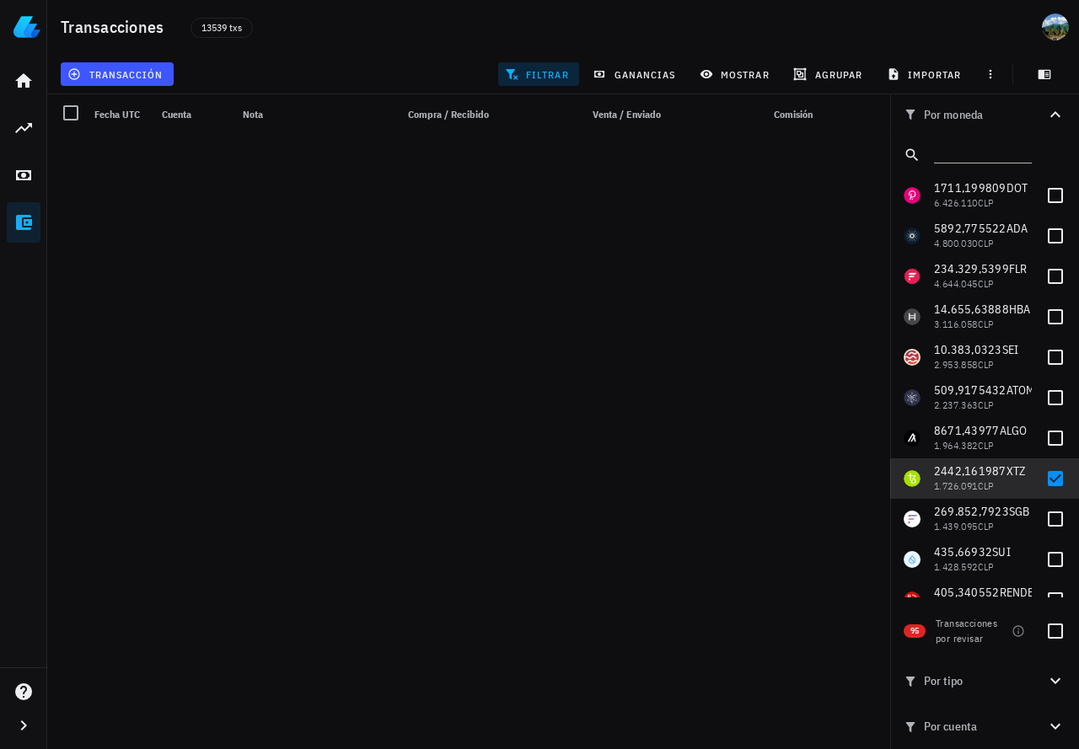
scroll to position [10346, 0]
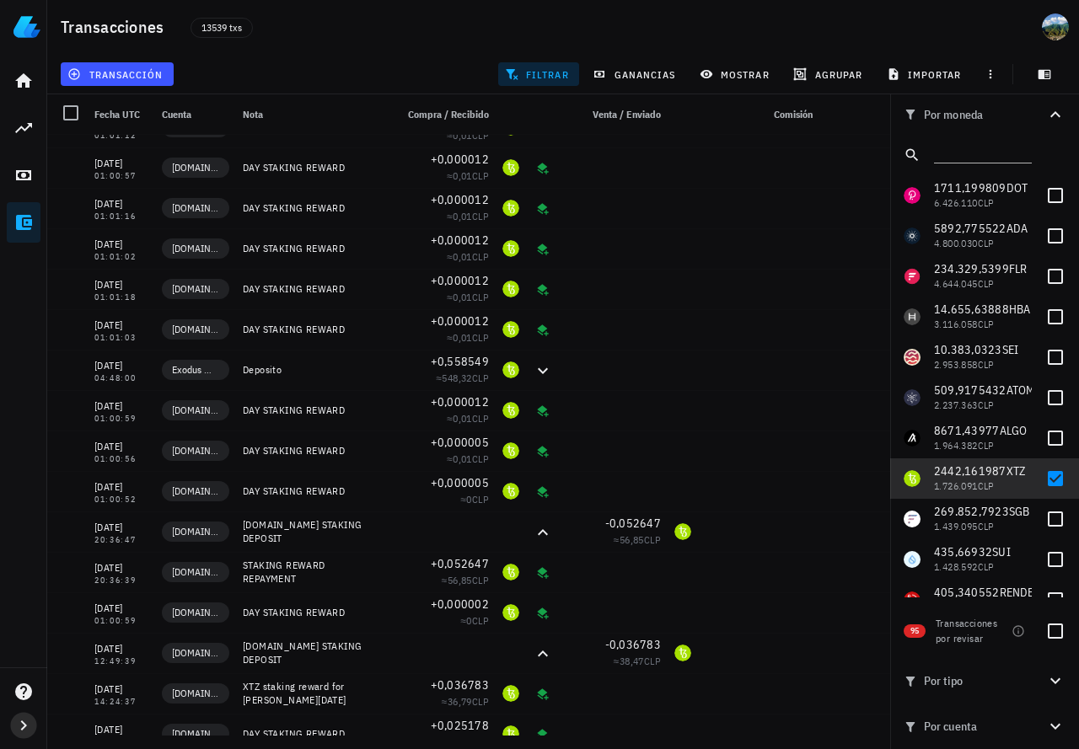
click at [19, 727] on icon "button" at bounding box center [23, 726] width 20 height 20
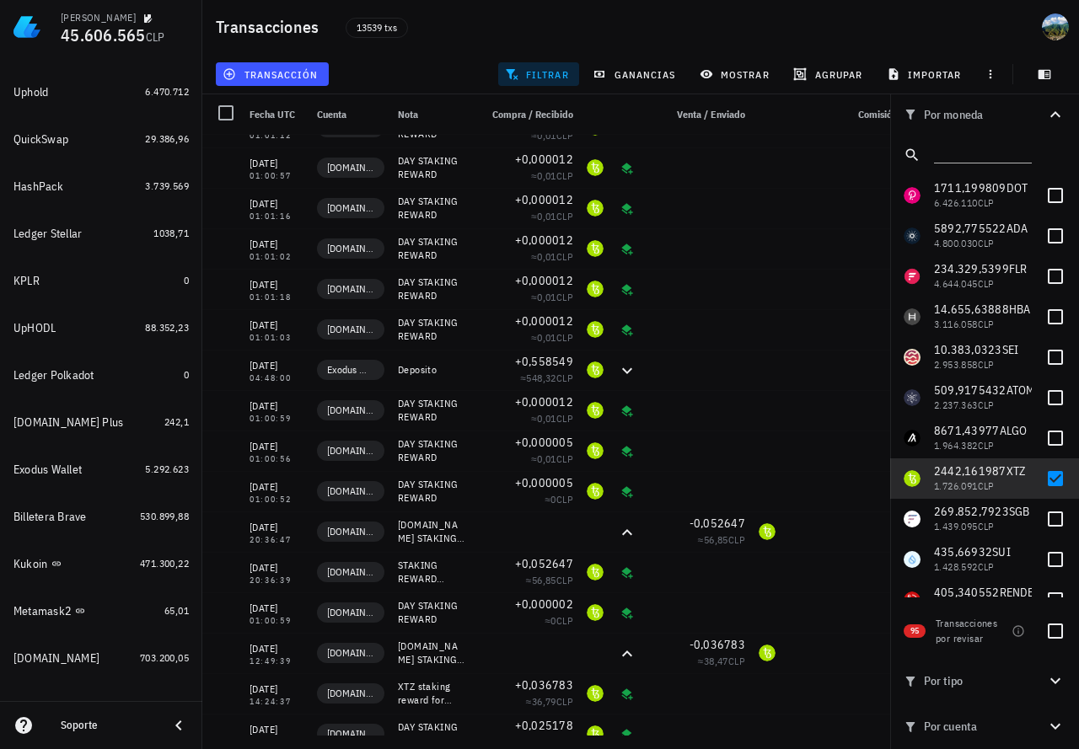
scroll to position [580, 0]
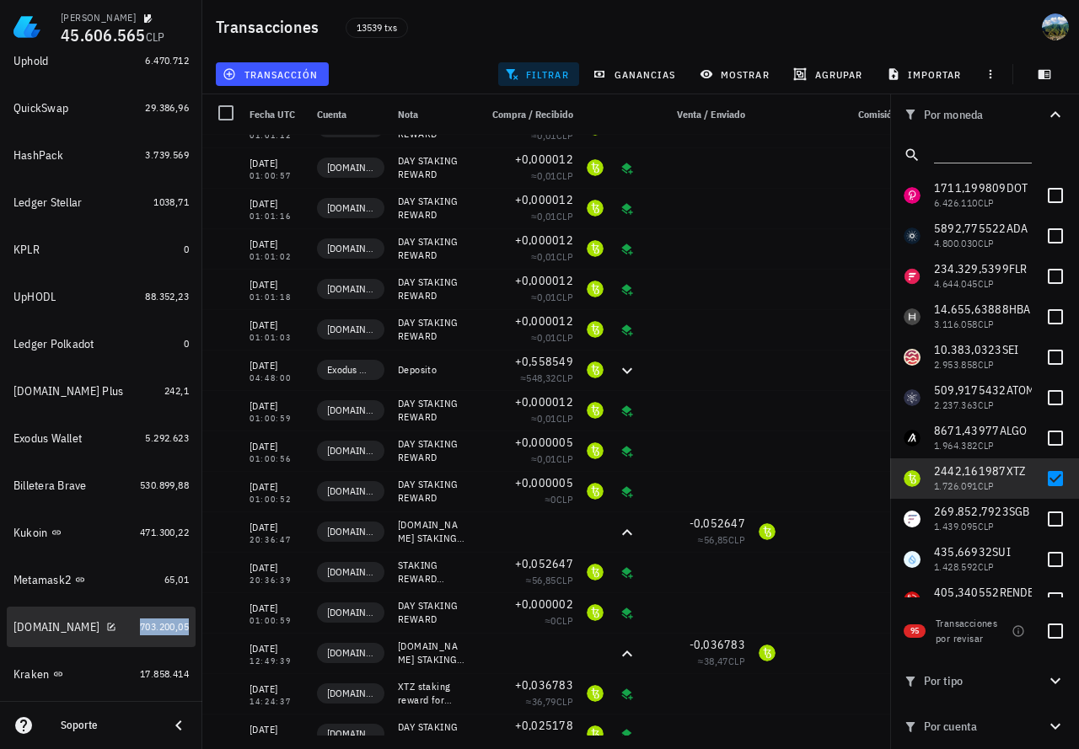
click at [153, 624] on span "703.200,05" at bounding box center [164, 626] width 49 height 13
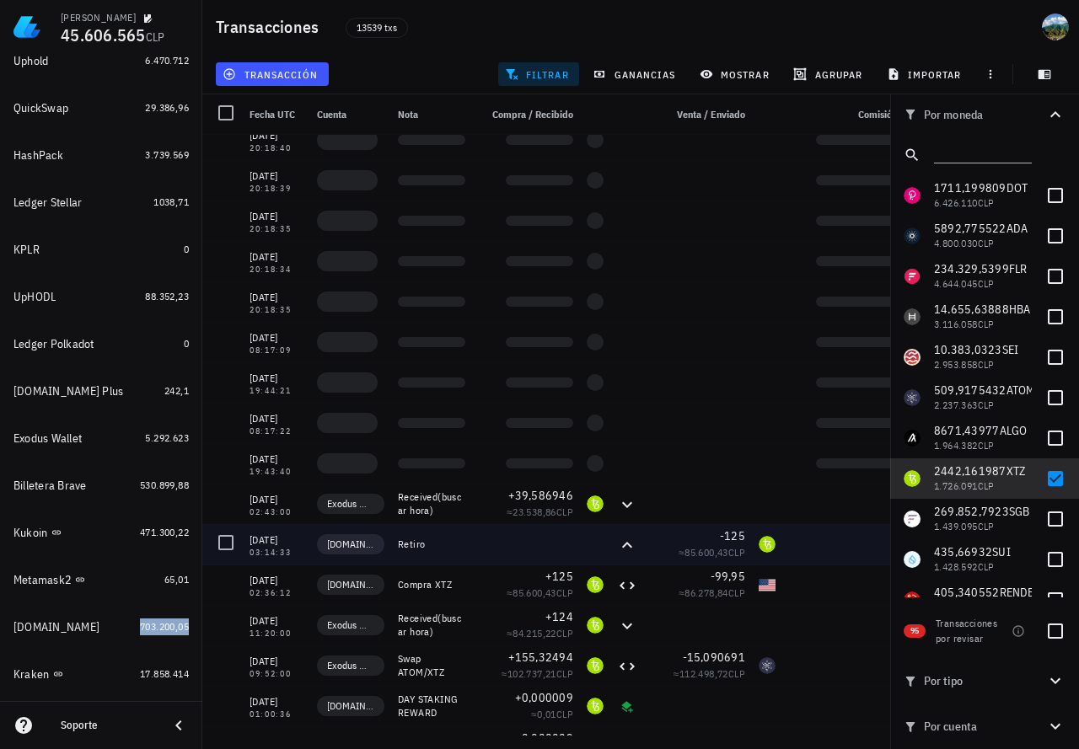
scroll to position [4086, 0]
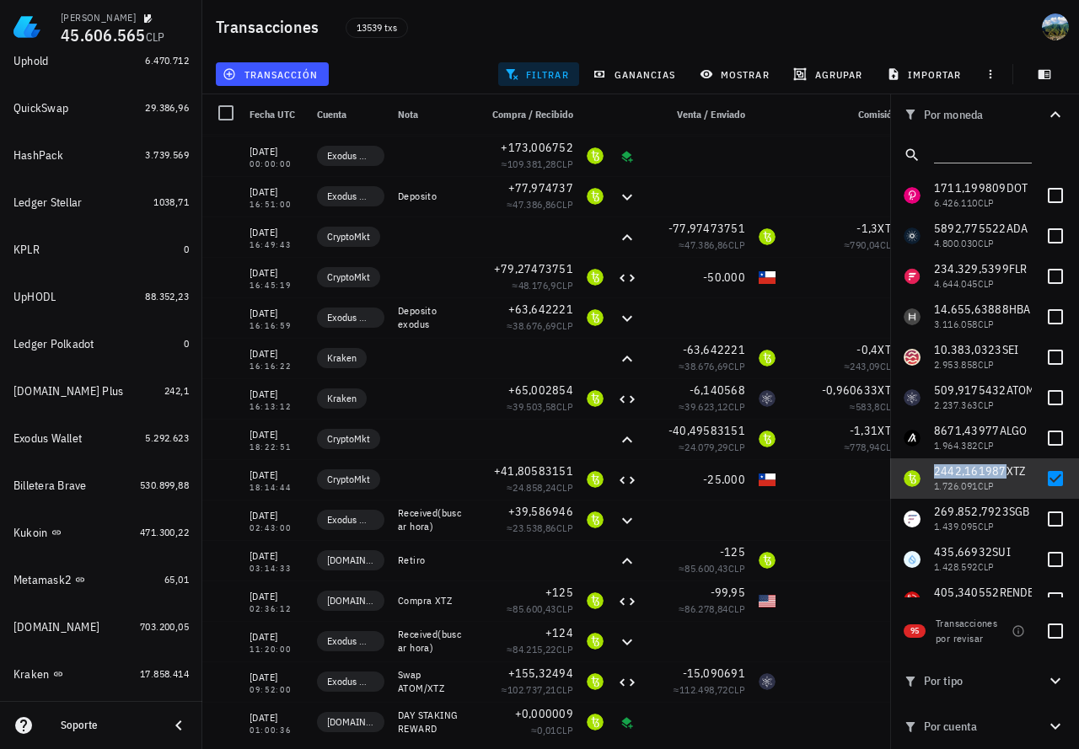
click at [954, 478] on span "2442,161987" at bounding box center [970, 471] width 72 height 15
checkbox input "false"
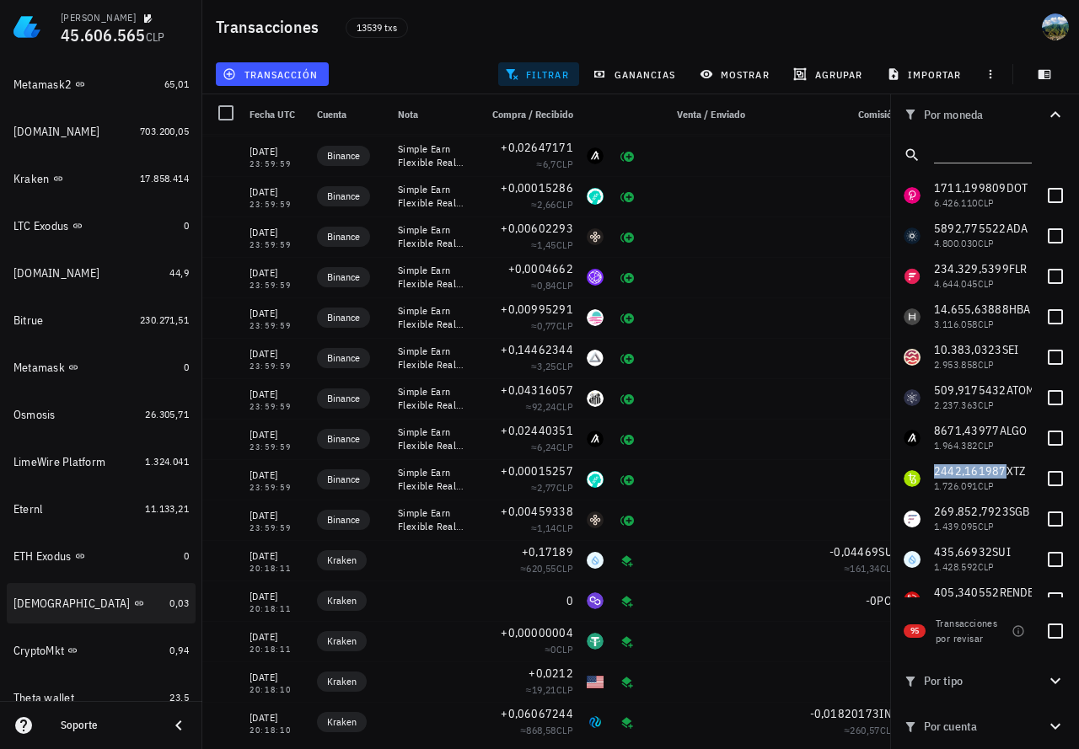
scroll to position [887, 0]
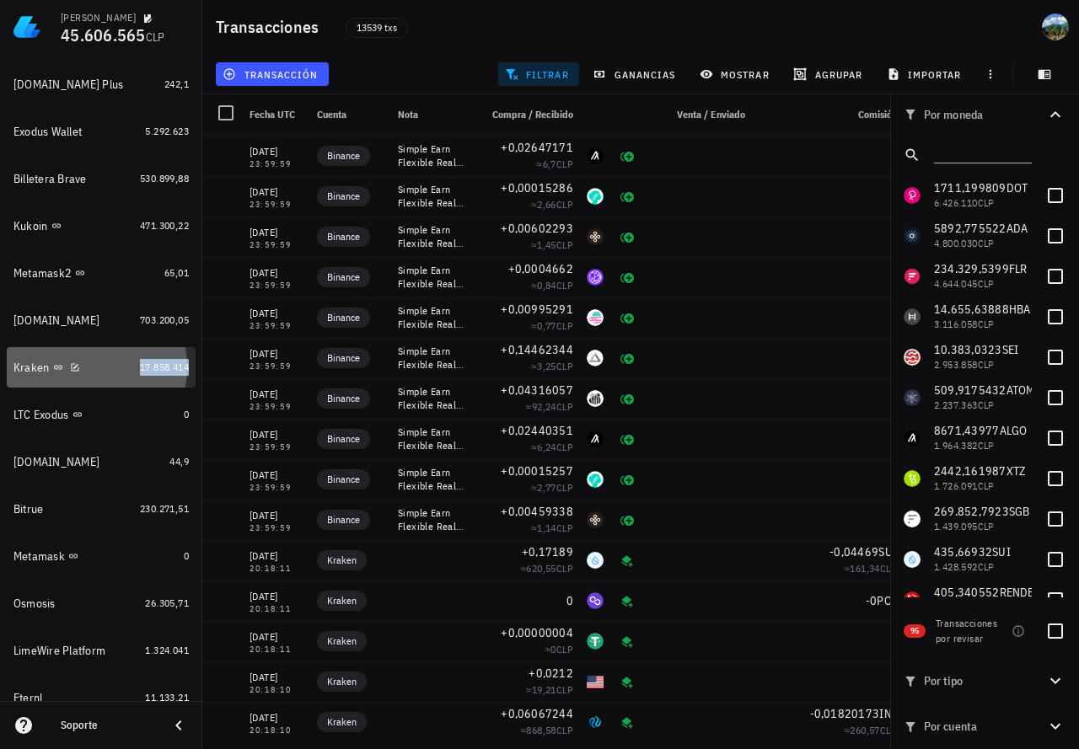
click at [146, 368] on span "17.858.414" at bounding box center [164, 367] width 49 height 13
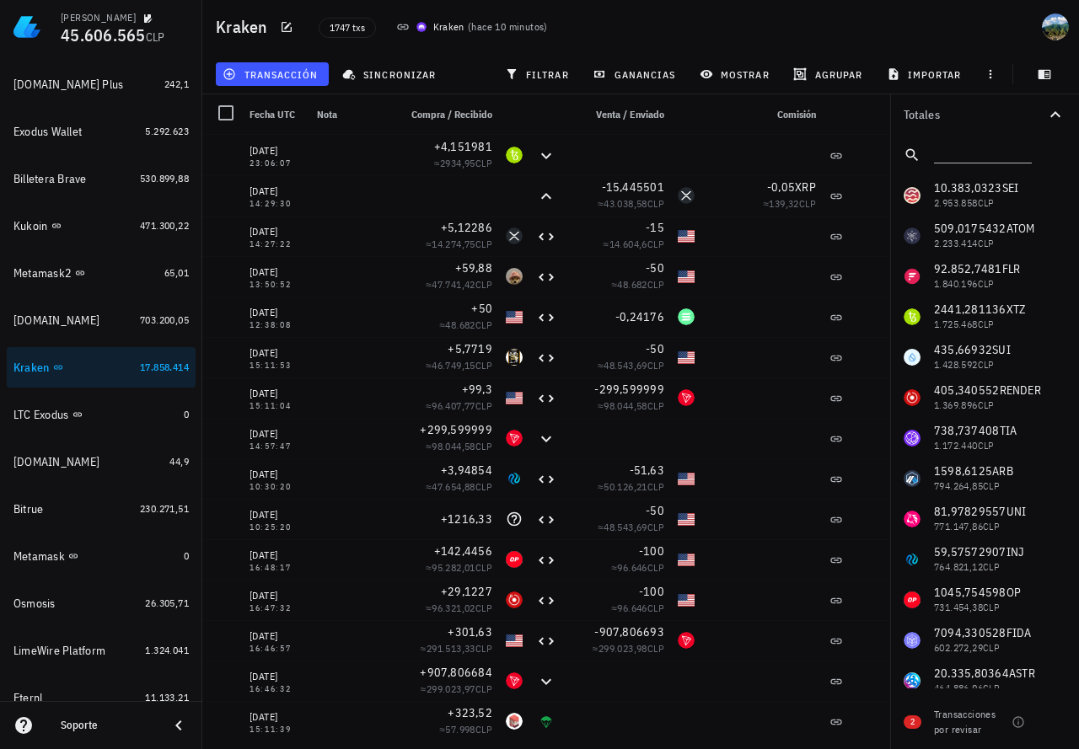
drag, startPoint x: 932, startPoint y: 312, endPoint x: 1000, endPoint y: 311, distance: 67.4
copy span "2441,281136"
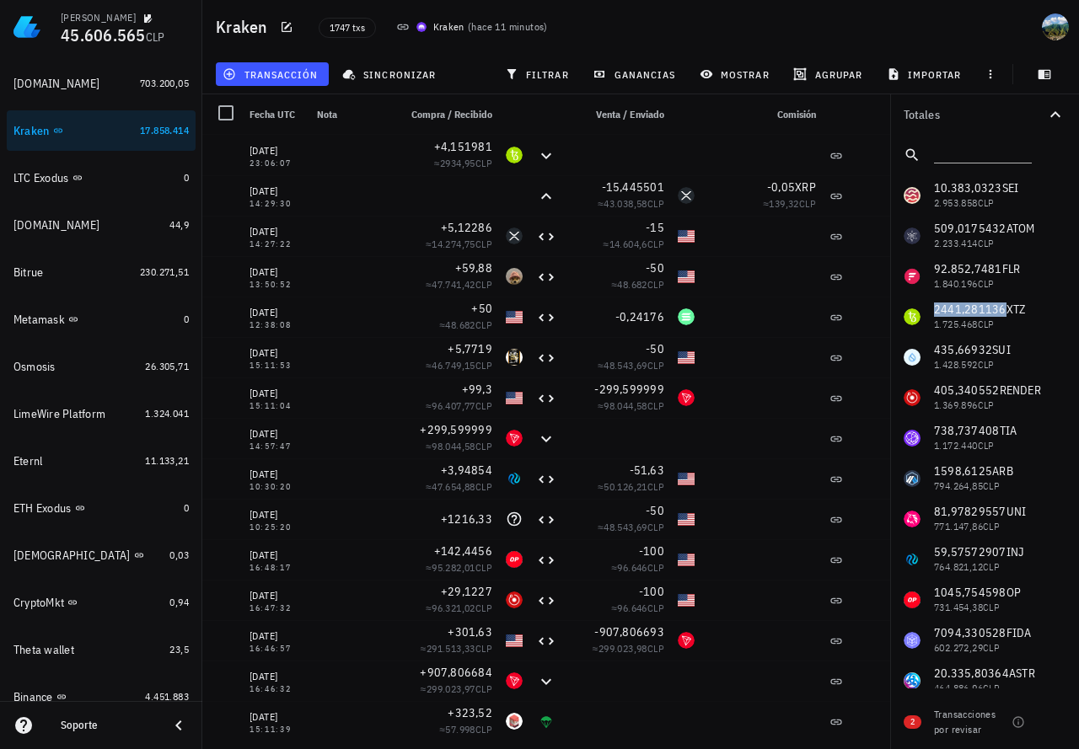
scroll to position [1163, 0]
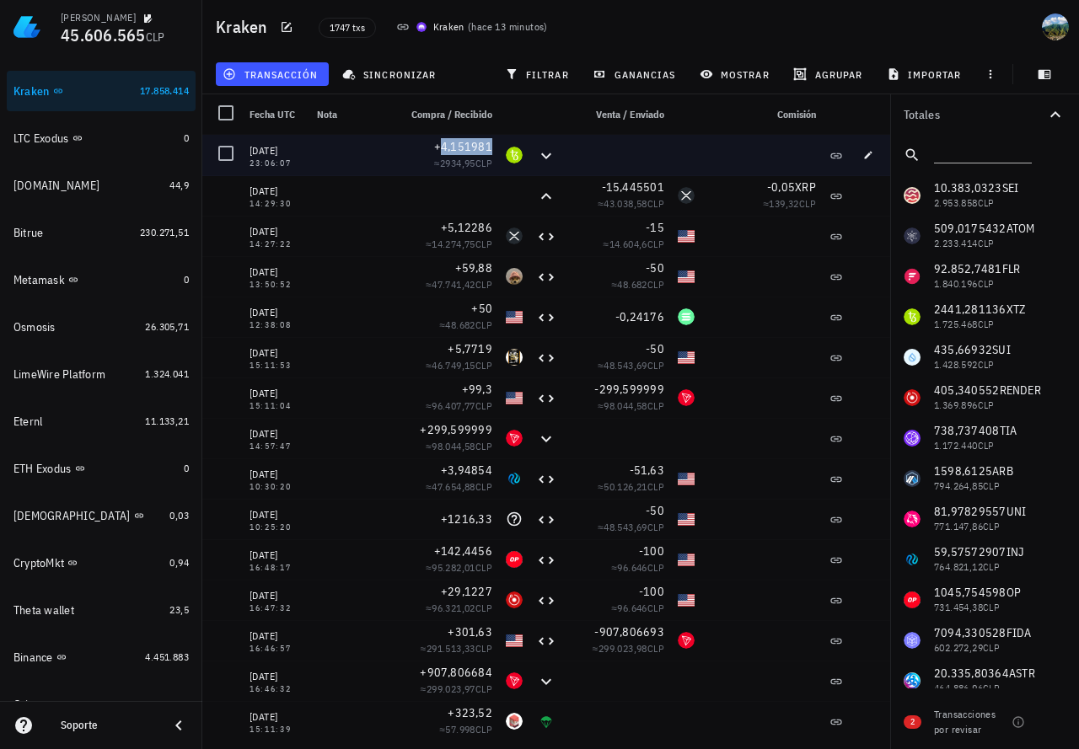
drag, startPoint x: 493, startPoint y: 143, endPoint x: 446, endPoint y: 149, distance: 47.6
click at [446, 149] on div "+4,151981 ≈ 2934,95 CLP" at bounding box center [445, 155] width 108 height 40
click at [870, 160] on button "button" at bounding box center [868, 155] width 24 height 24
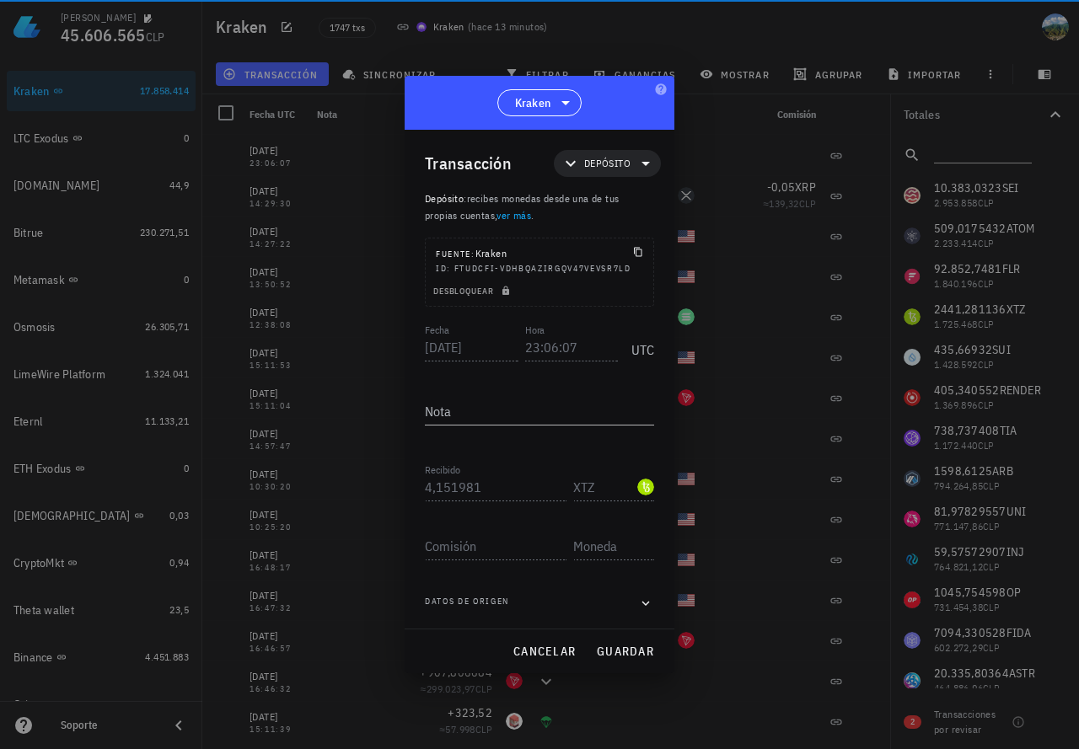
click at [421, 489] on div "Transacción Depósito Depósito : recibes monedas desde una de tus propias cuenta…" at bounding box center [540, 379] width 270 height 499
click at [419, 339] on div "Transacción Depósito Depósito : recibes monedas desde una de tus propias cuenta…" at bounding box center [540, 379] width 270 height 499
click at [516, 347] on div "Fecha [DATE] Hora 23:06:07 UTC" at bounding box center [539, 343] width 229 height 46
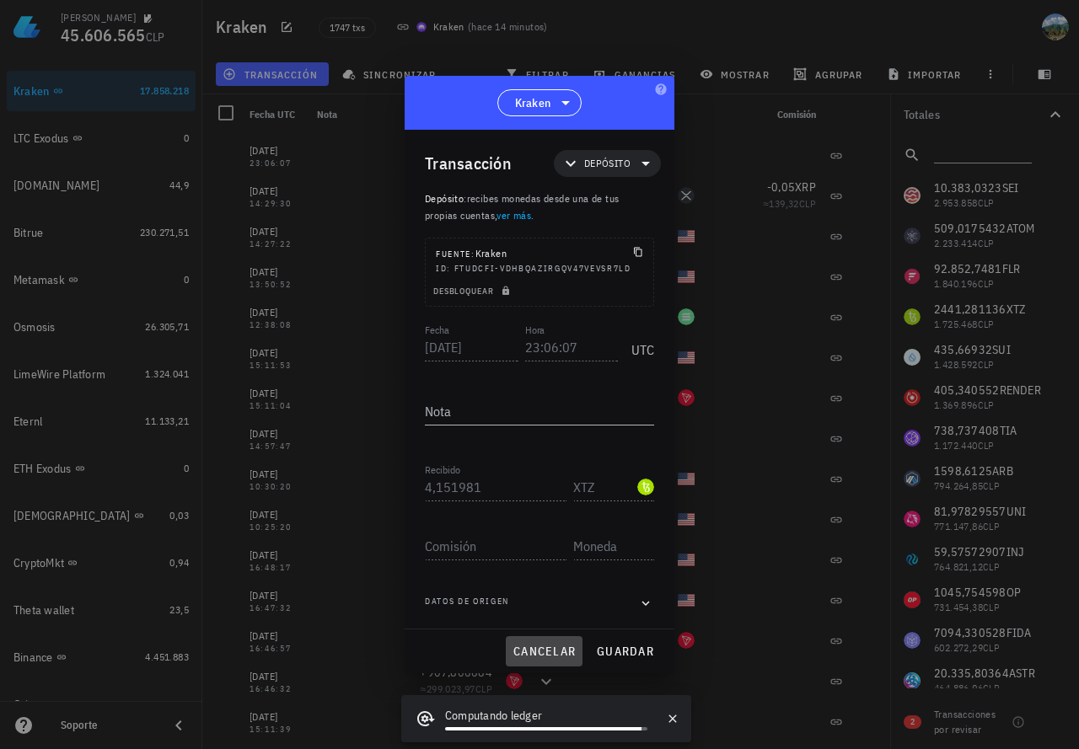
click at [563, 649] on span "cancelar" at bounding box center [544, 651] width 63 height 15
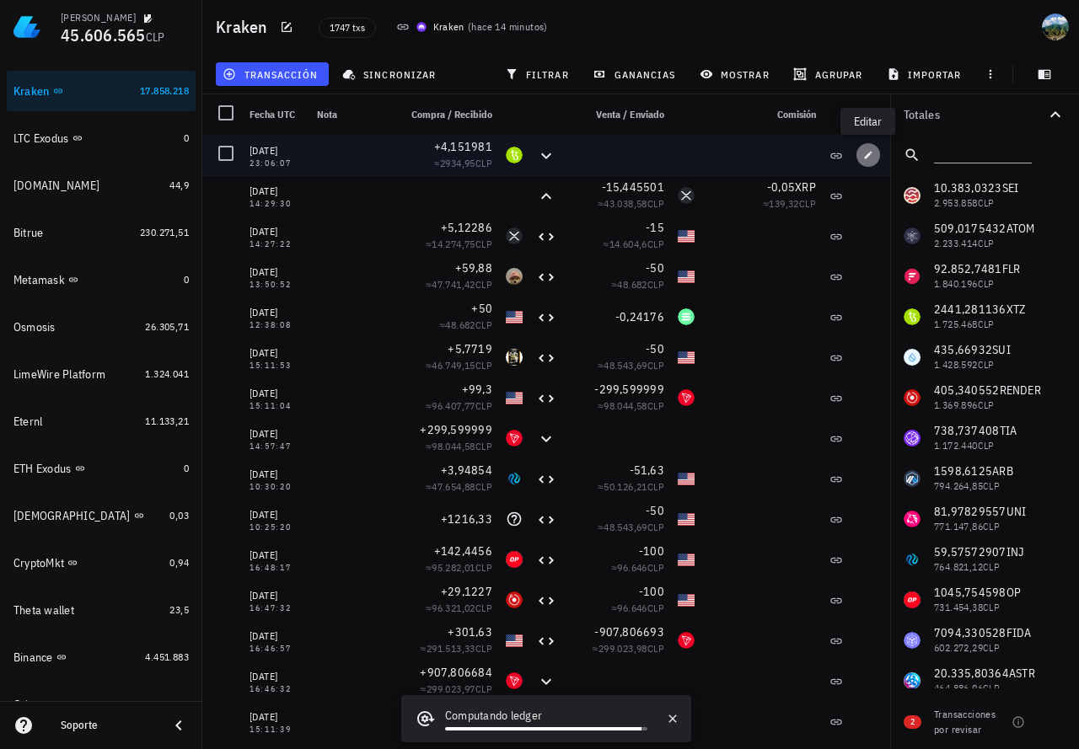
click at [870, 153] on icon "button" at bounding box center [868, 155] width 10 height 10
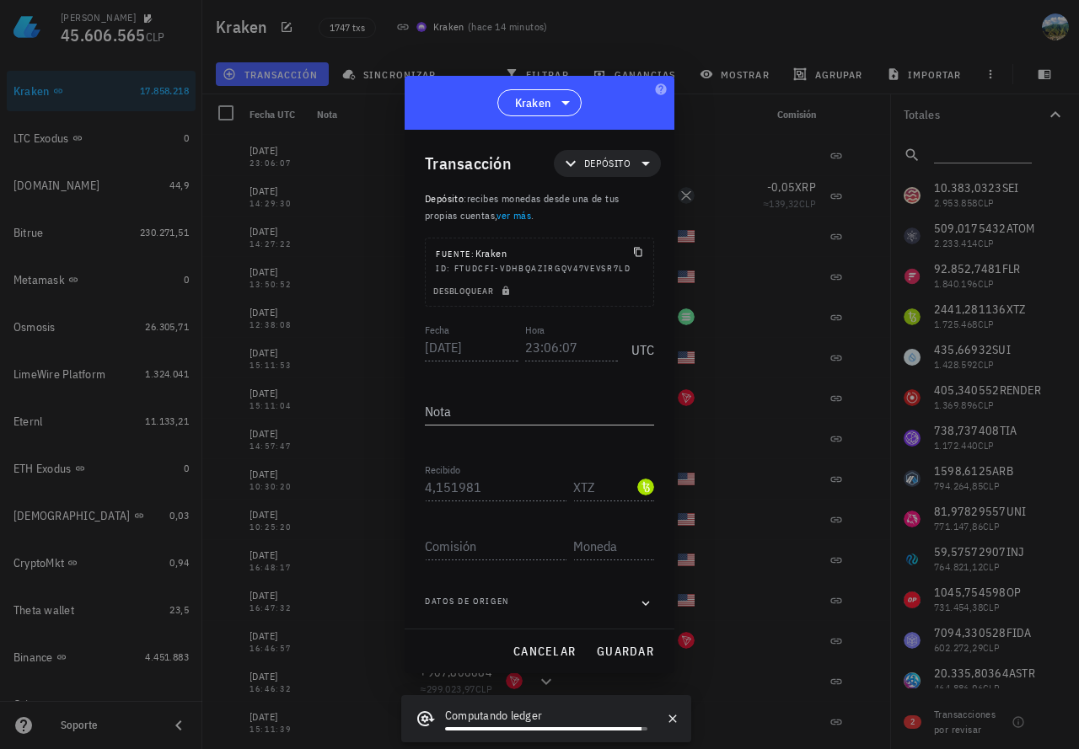
click at [415, 350] on div "Transacción Depósito Depósito : recibes monedas desde una de tus propias cuenta…" at bounding box center [540, 379] width 270 height 499
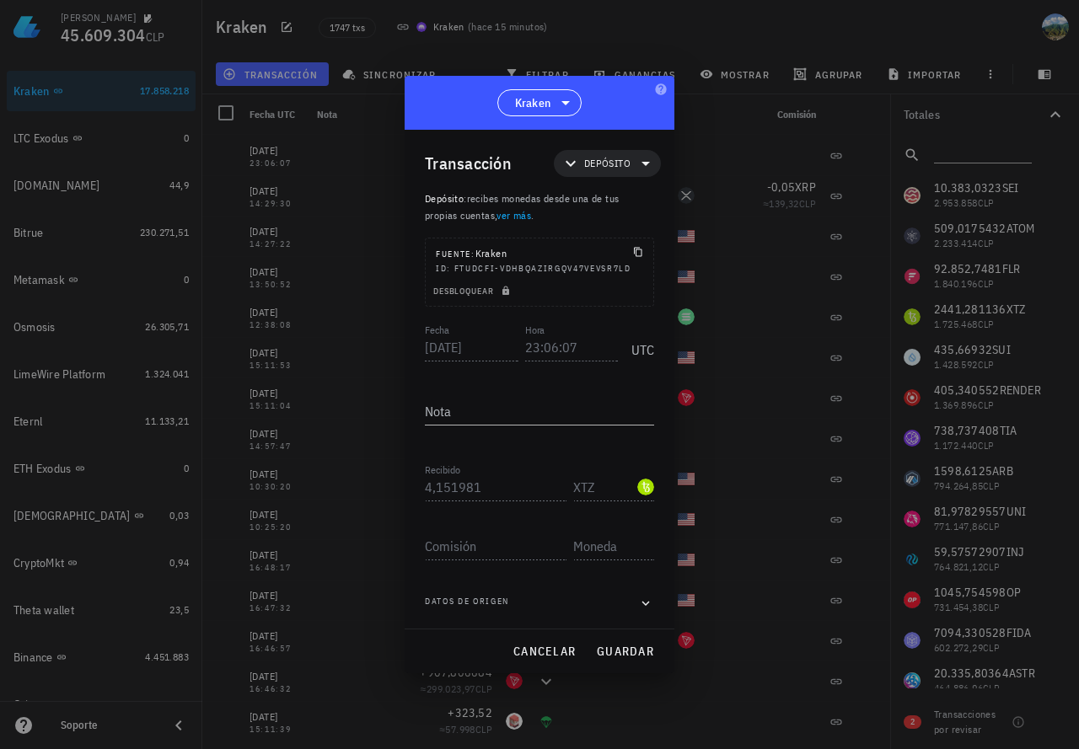
click at [512, 341] on div "Fecha [DATE] Hora 23:06:07 UTC" at bounding box center [539, 343] width 229 height 46
click at [386, 489] on div "Martín 45.609.304 CLP Inicio Portafolio Impuestos Transacciones Cuentas Total C…" at bounding box center [539, 374] width 1079 height 749
click at [557, 647] on span "cancelar" at bounding box center [544, 651] width 63 height 15
click at [551, 649] on icon at bounding box center [546, 641] width 20 height 20
